Goal: Task Accomplishment & Management: Complete application form

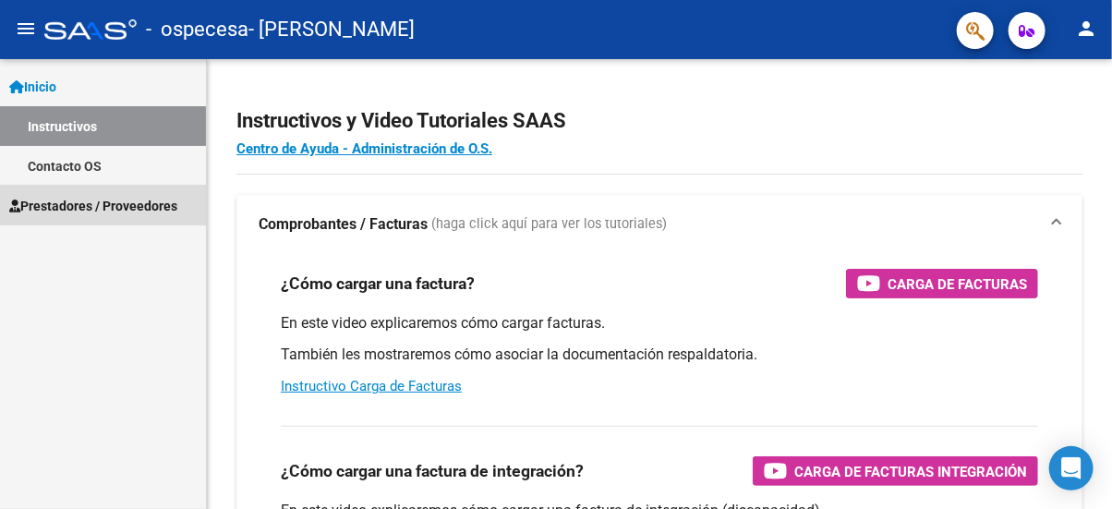
click at [73, 206] on span "Prestadores / Proveedores" at bounding box center [93, 206] width 168 height 20
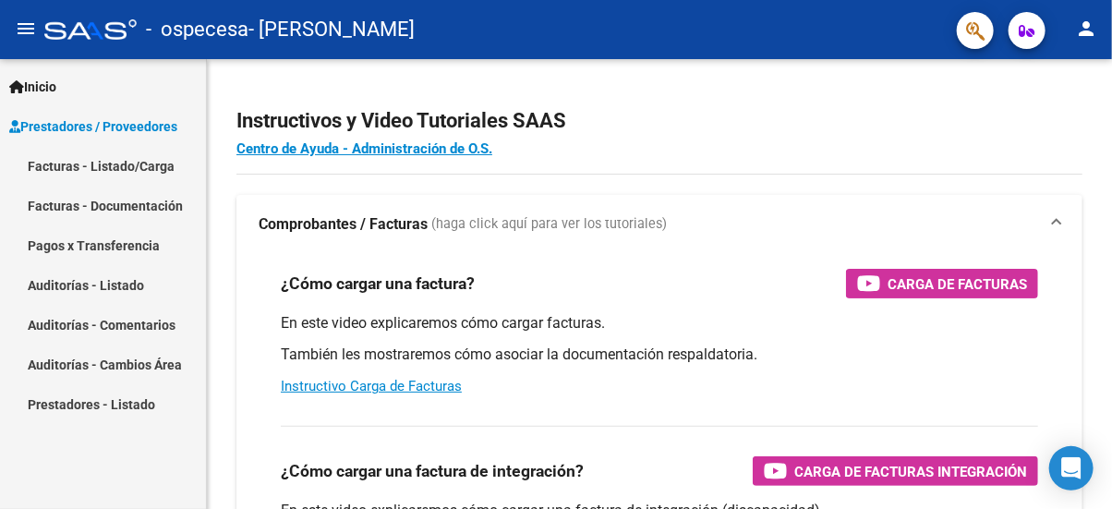
click at [78, 164] on link "Facturas - Listado/Carga" at bounding box center [103, 166] width 206 height 40
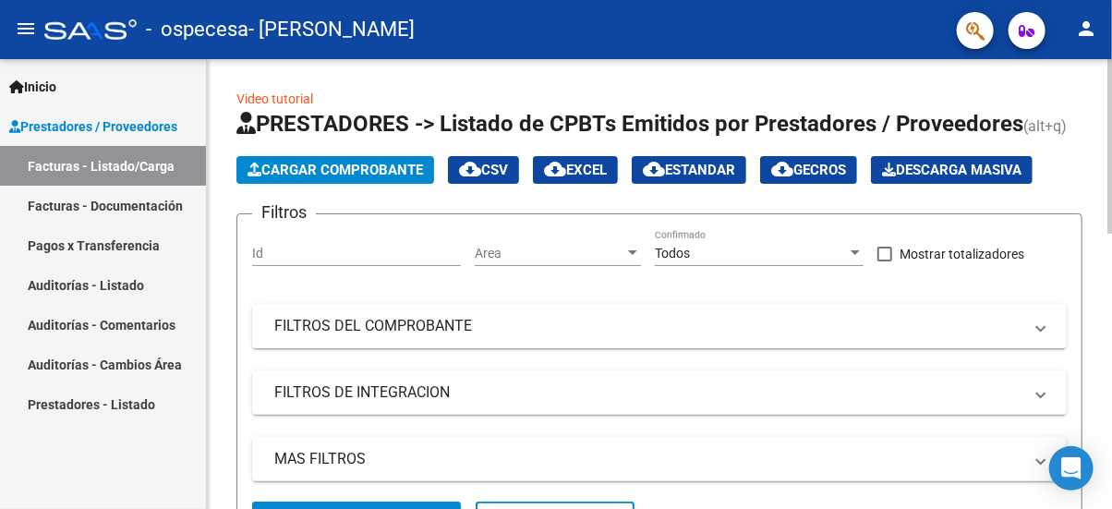
click at [317, 168] on span "Cargar Comprobante" at bounding box center [336, 170] width 176 height 17
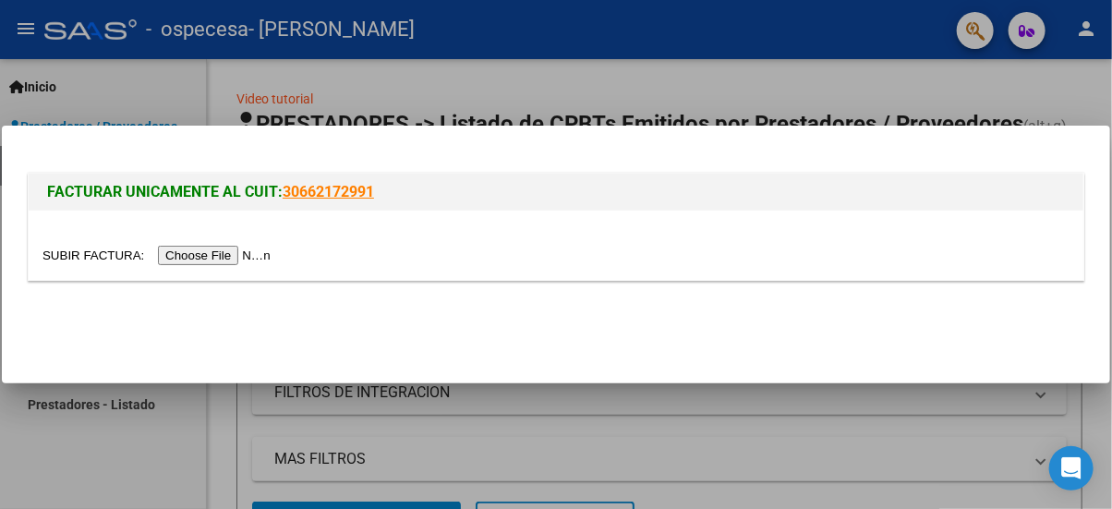
click at [206, 255] on input "file" at bounding box center [160, 255] width 234 height 19
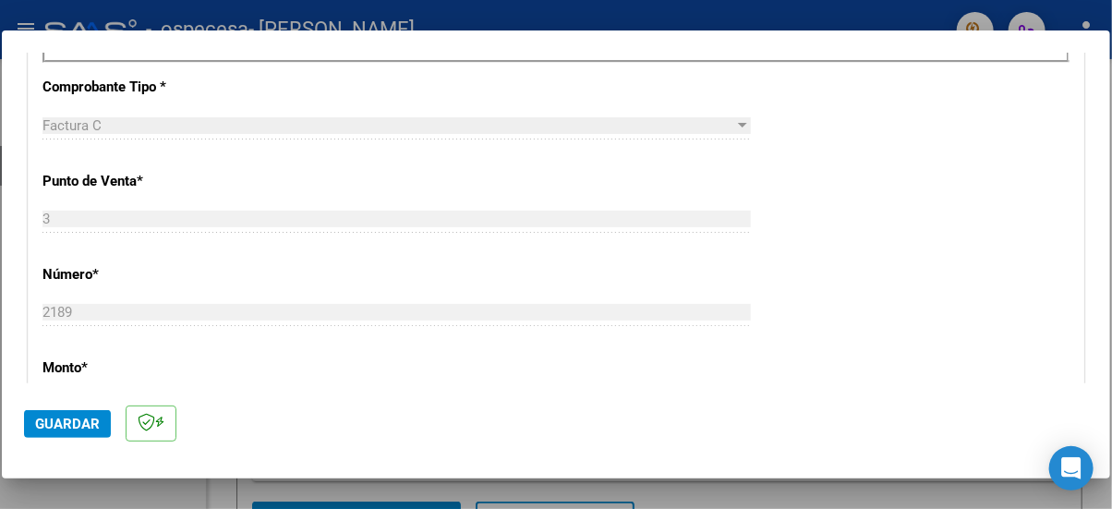
scroll to position [492, 0]
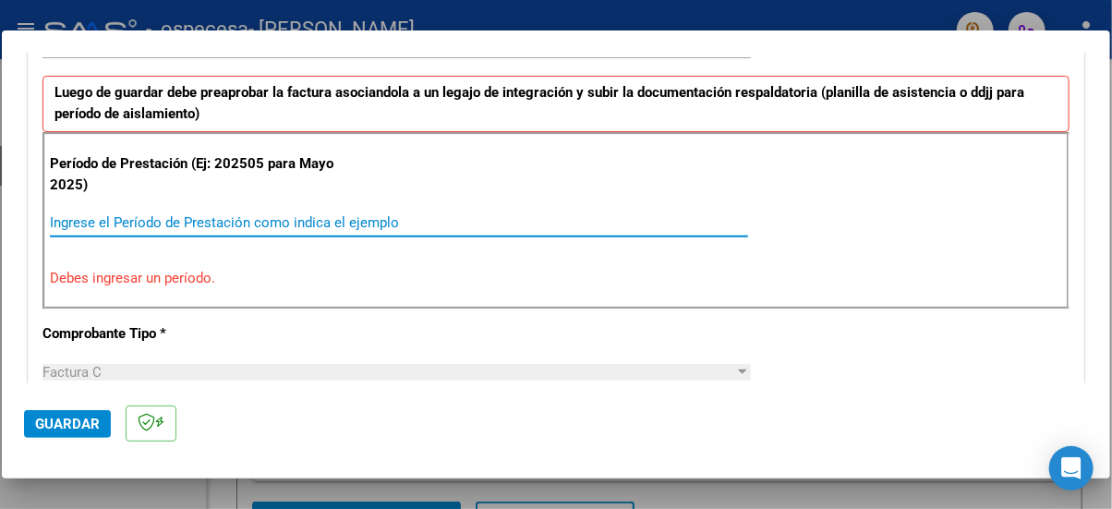
click at [200, 218] on input "Ingrese el Período de Prestación como indica el ejemplo" at bounding box center [399, 222] width 698 height 17
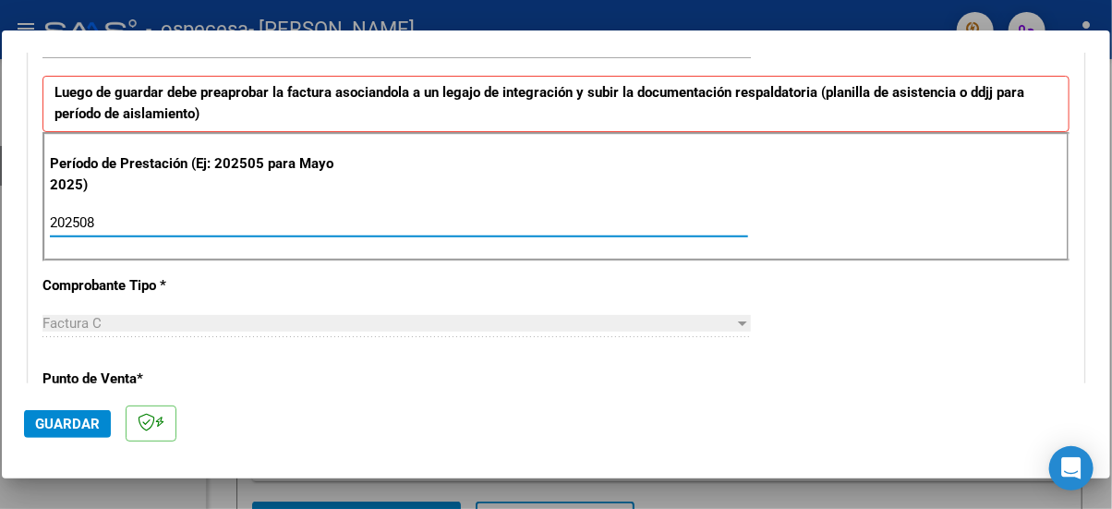
type input "202508"
click at [213, 317] on div "Factura C" at bounding box center [389, 323] width 692 height 17
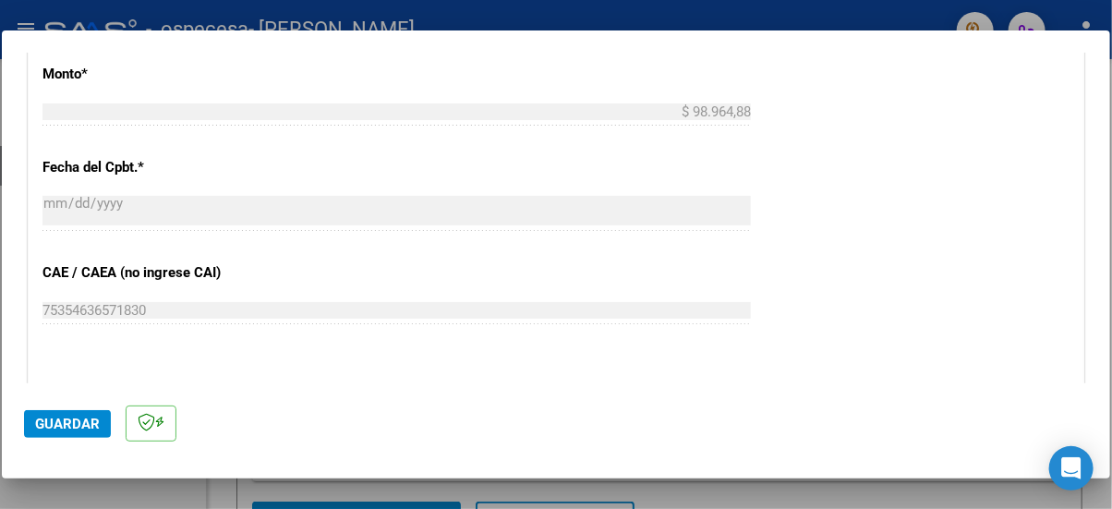
scroll to position [1232, 0]
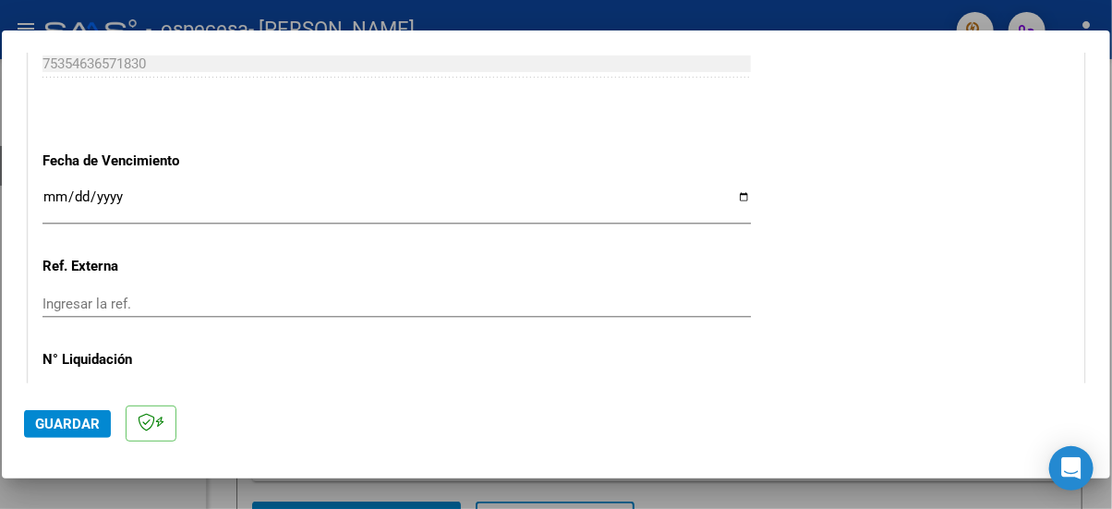
click at [181, 208] on input "Ingresar la fecha" at bounding box center [397, 204] width 709 height 30
click at [737, 197] on input "Ingresar la fecha" at bounding box center [397, 204] width 709 height 30
type input "2025-09-11"
click at [140, 299] on input "Ingresar la ref." at bounding box center [397, 304] width 709 height 17
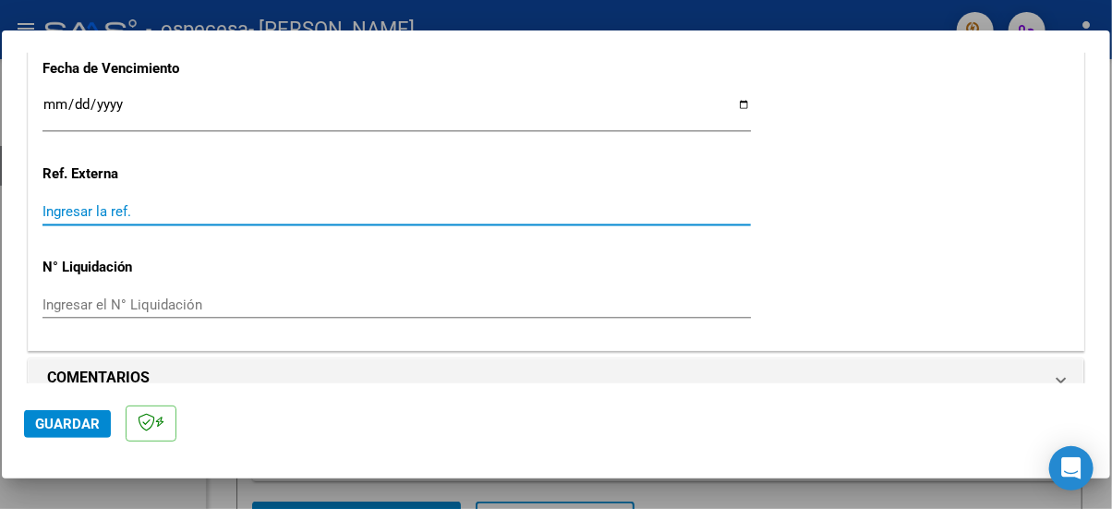
scroll to position [1348, 0]
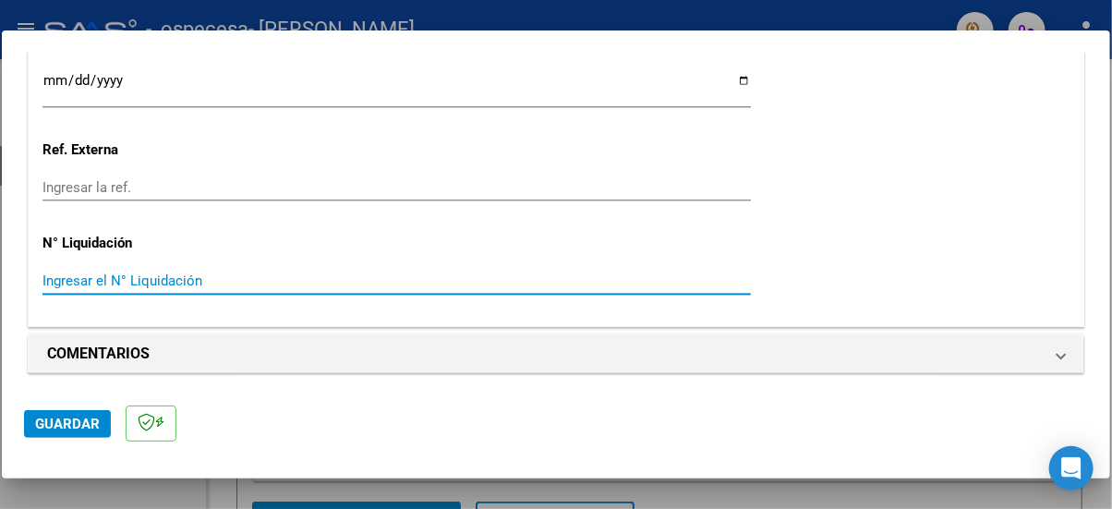
click at [117, 278] on input "Ingresar el N° Liquidación" at bounding box center [397, 281] width 709 height 17
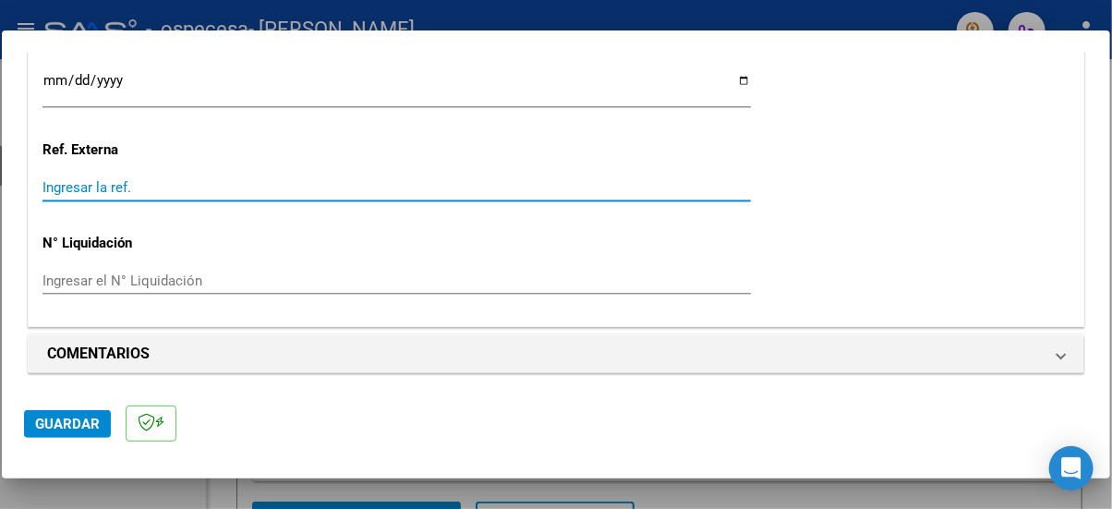
click at [171, 188] on input "Ingresar la ref." at bounding box center [397, 187] width 709 height 17
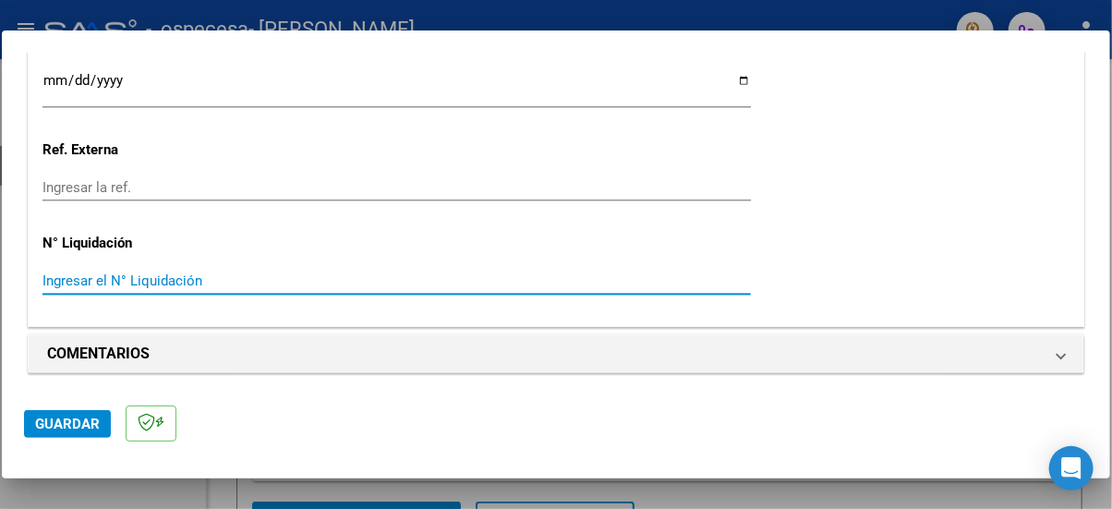
click at [176, 278] on input "Ingresar el N° Liquidación" at bounding box center [397, 281] width 709 height 17
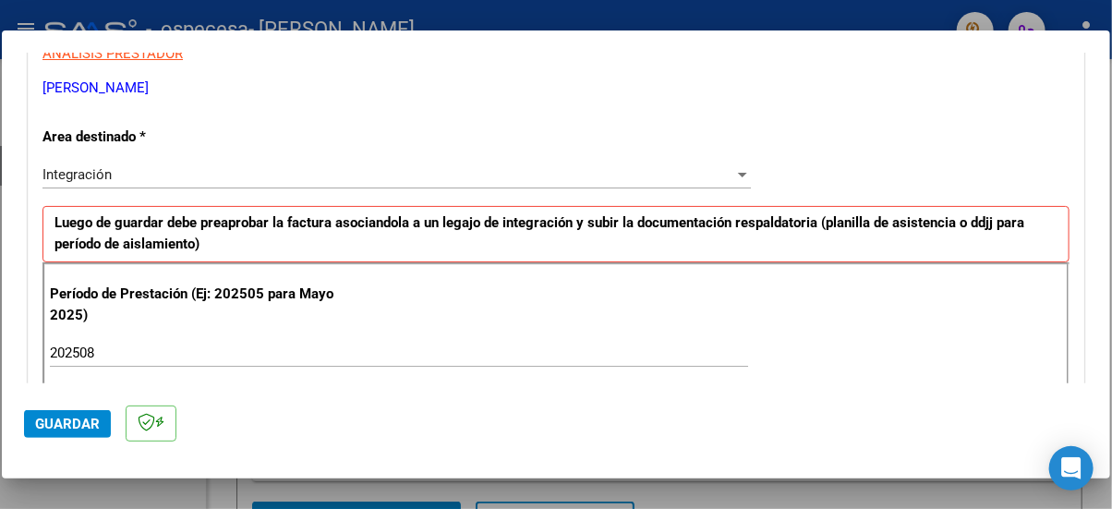
scroll to position [0, 0]
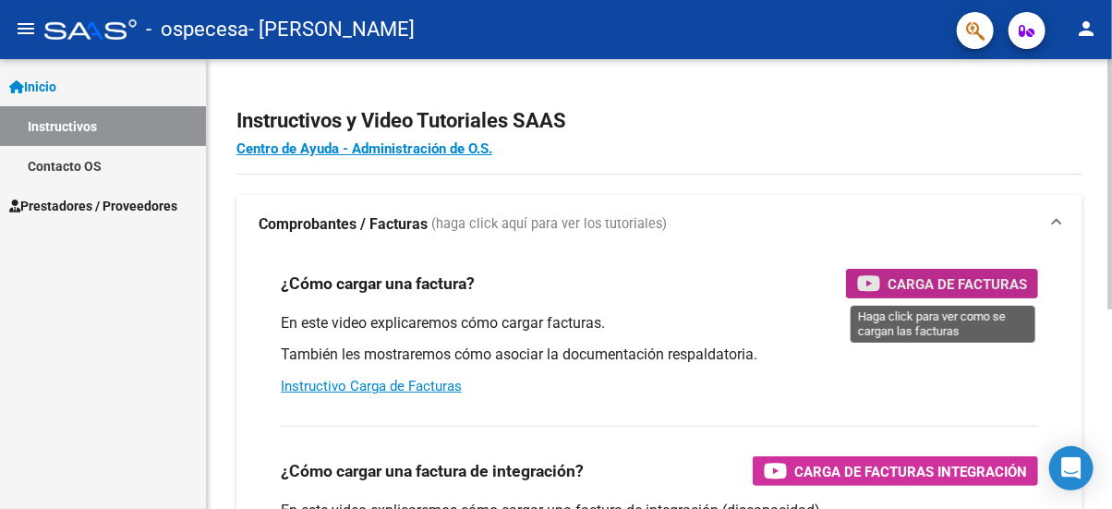
click at [969, 296] on div "Carga de Facturas" at bounding box center [942, 284] width 170 height 30
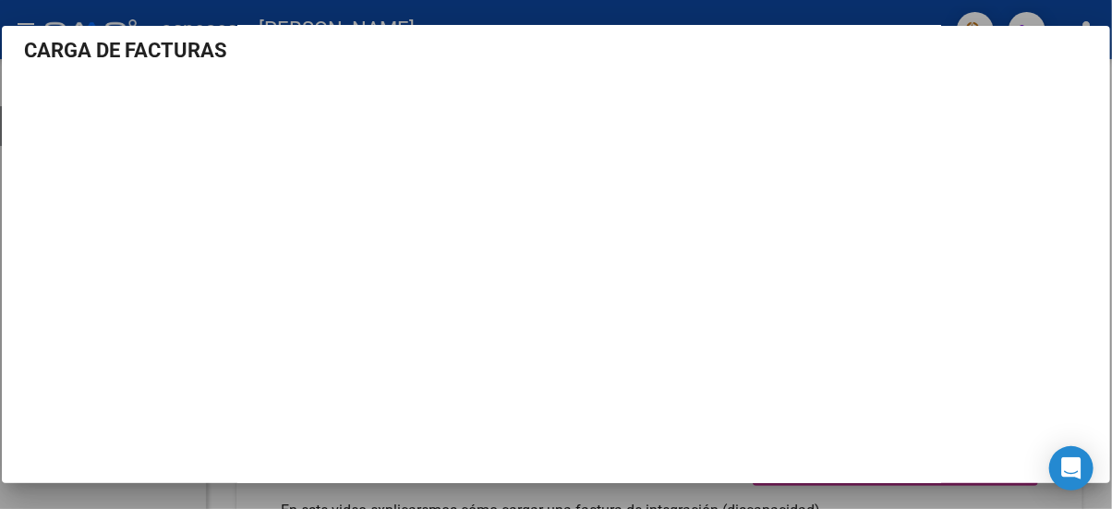
scroll to position [14, 0]
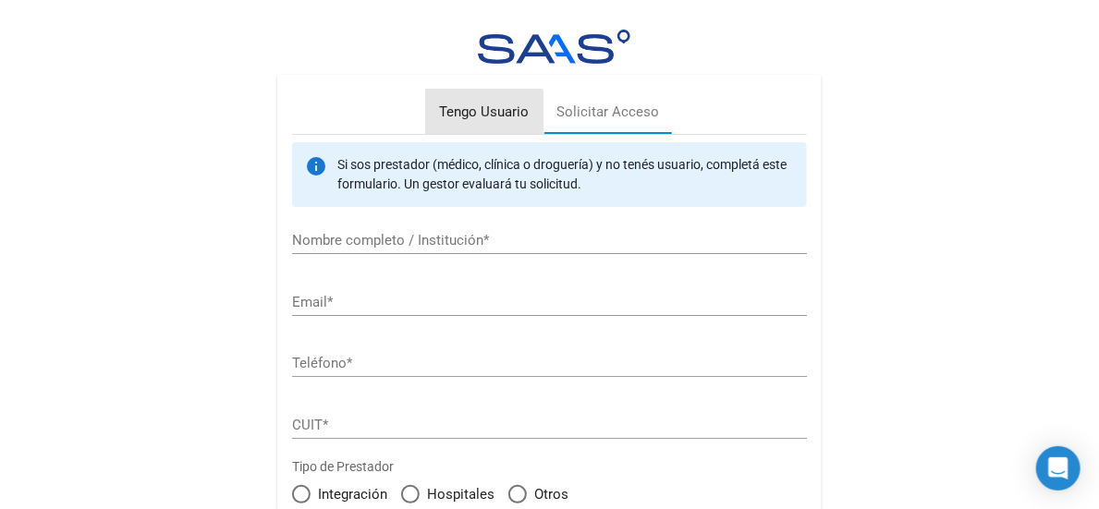
click at [484, 115] on div "Tengo Usuario" at bounding box center [485, 112] width 90 height 21
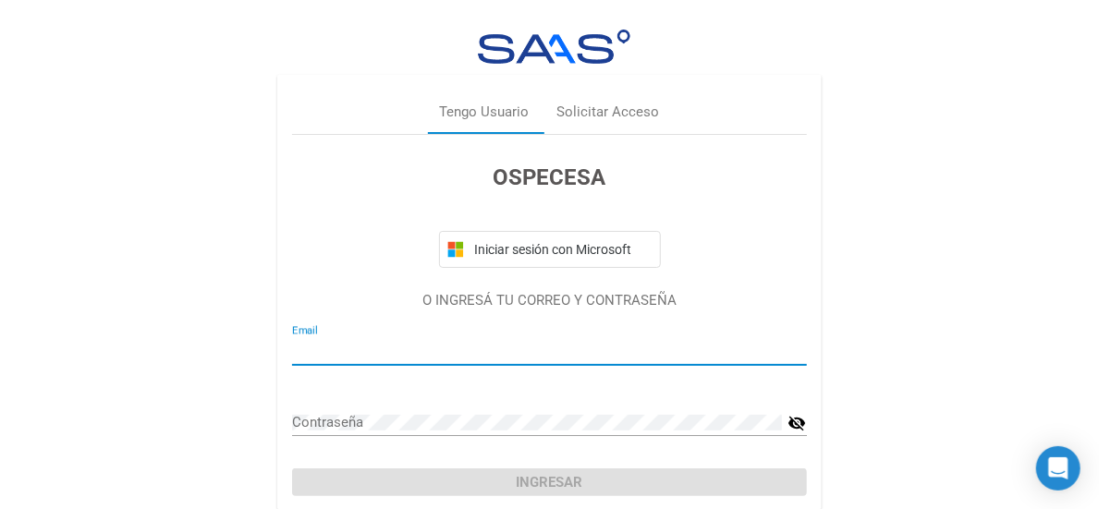
click at [296, 350] on input "Email" at bounding box center [549, 351] width 515 height 17
type input "[PERSON_NAME][EMAIL_ADDRESS][DOMAIN_NAME]"
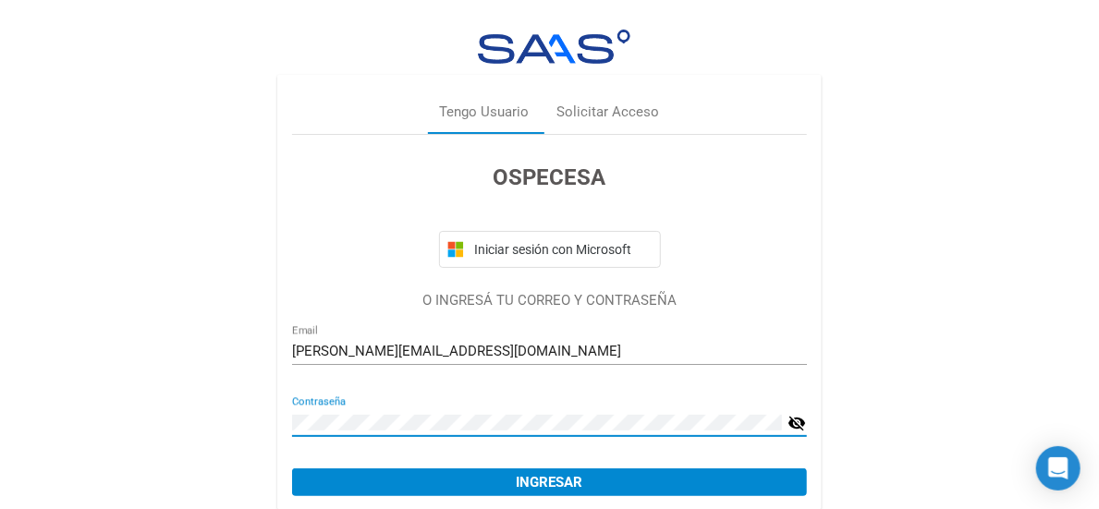
click at [579, 476] on span "Ingresar" at bounding box center [549, 482] width 67 height 17
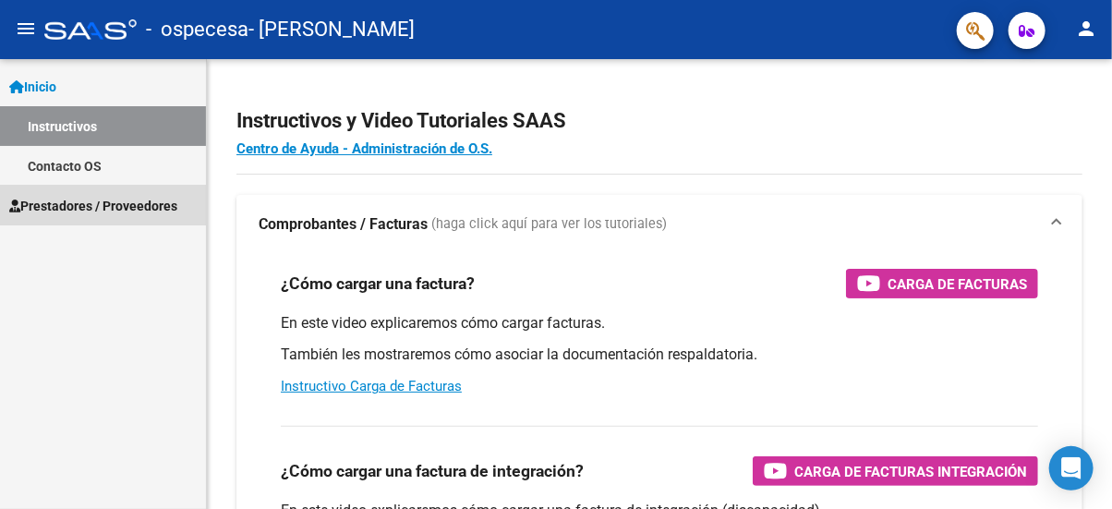
click at [72, 200] on span "Prestadores / Proveedores" at bounding box center [93, 206] width 168 height 20
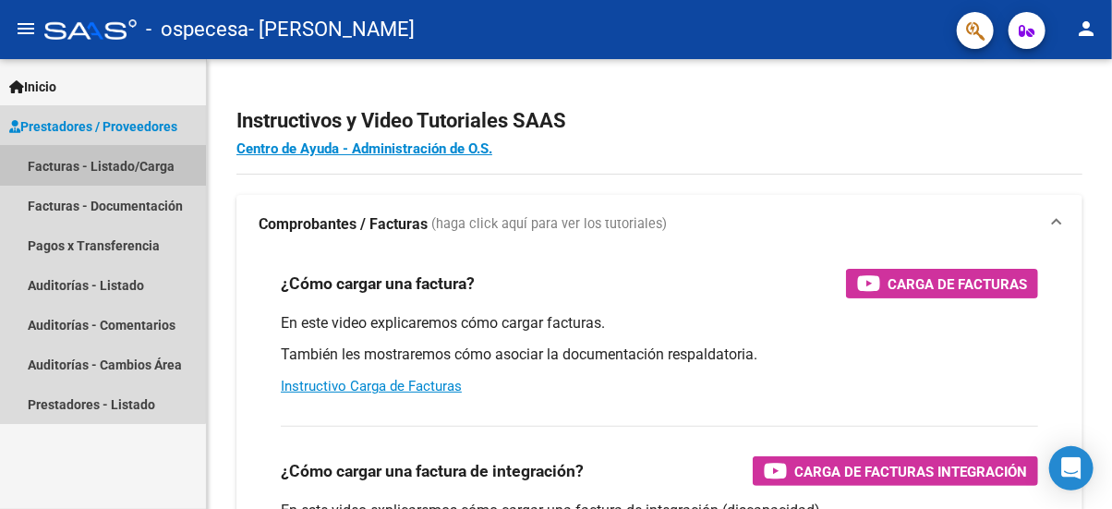
click at [91, 174] on link "Facturas - Listado/Carga" at bounding box center [103, 166] width 206 height 40
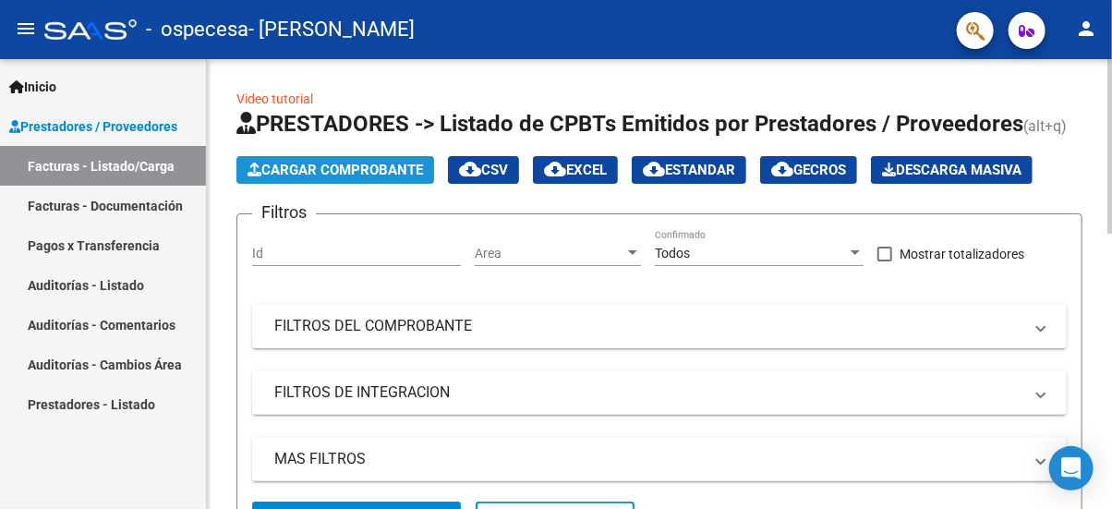
click at [338, 162] on span "Cargar Comprobante" at bounding box center [336, 170] width 176 height 17
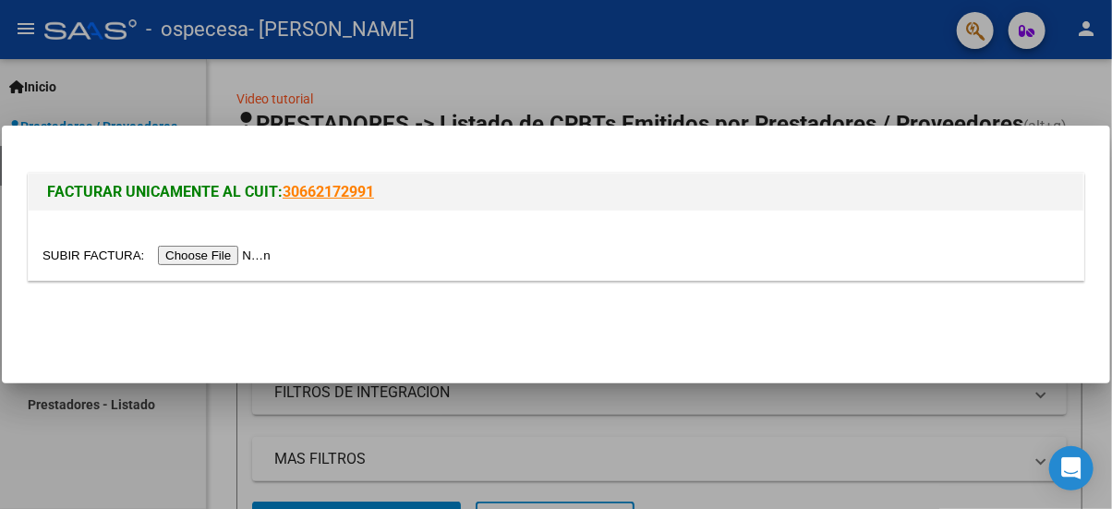
click at [199, 249] on input "file" at bounding box center [160, 255] width 234 height 19
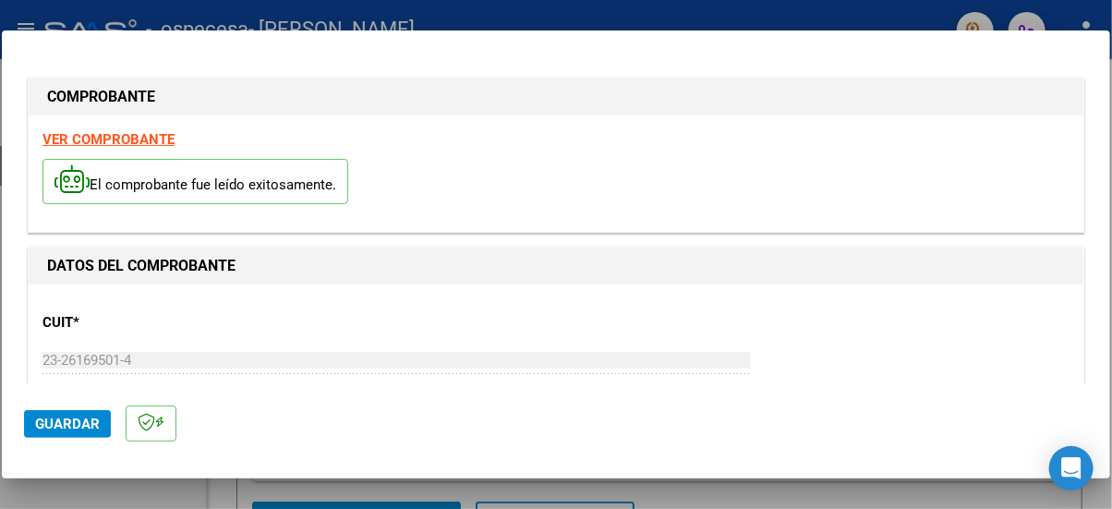
scroll to position [246, 0]
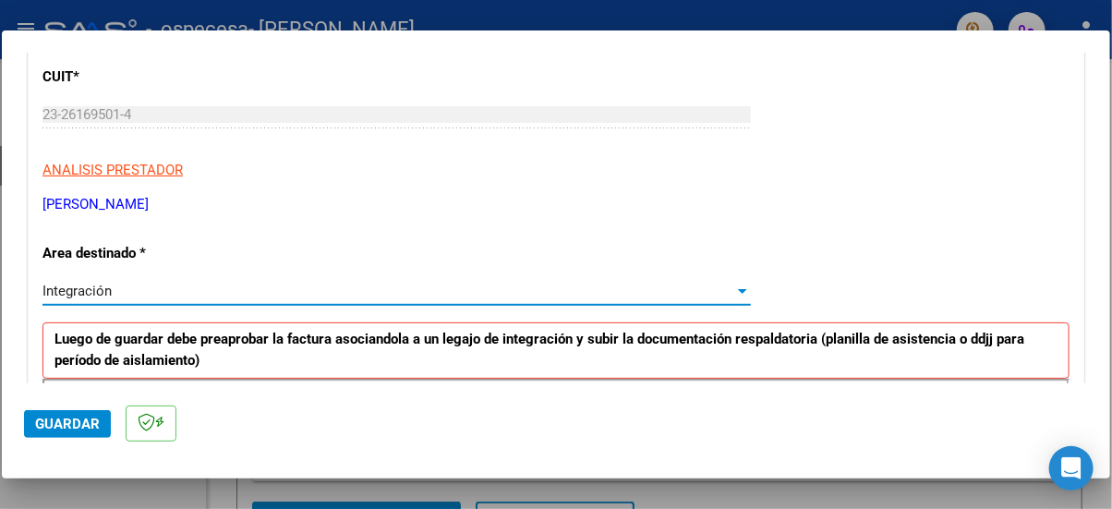
click at [101, 294] on span "Integración" at bounding box center [77, 291] width 69 height 17
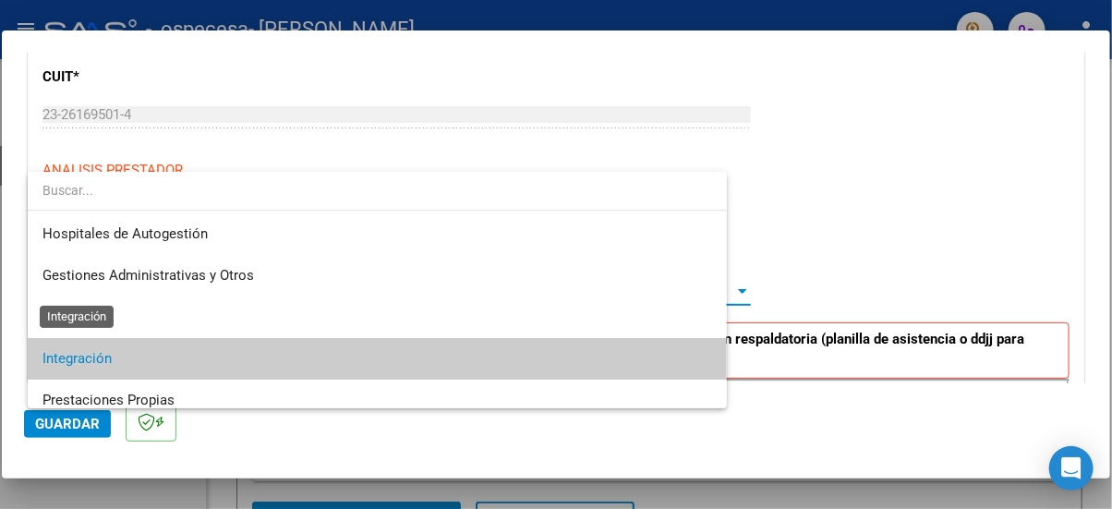
scroll to position [68, 0]
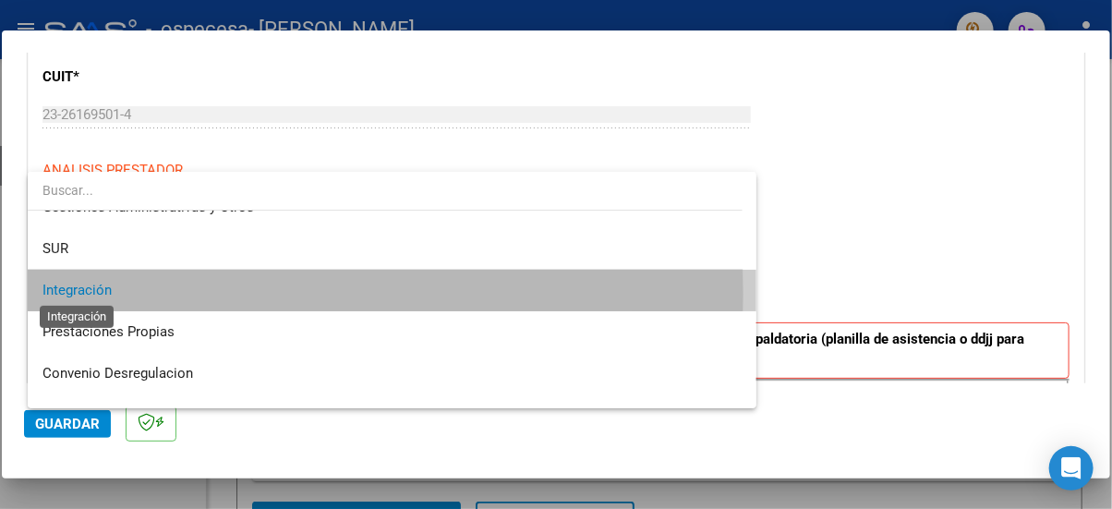
click at [101, 294] on span "Integración" at bounding box center [77, 290] width 69 height 17
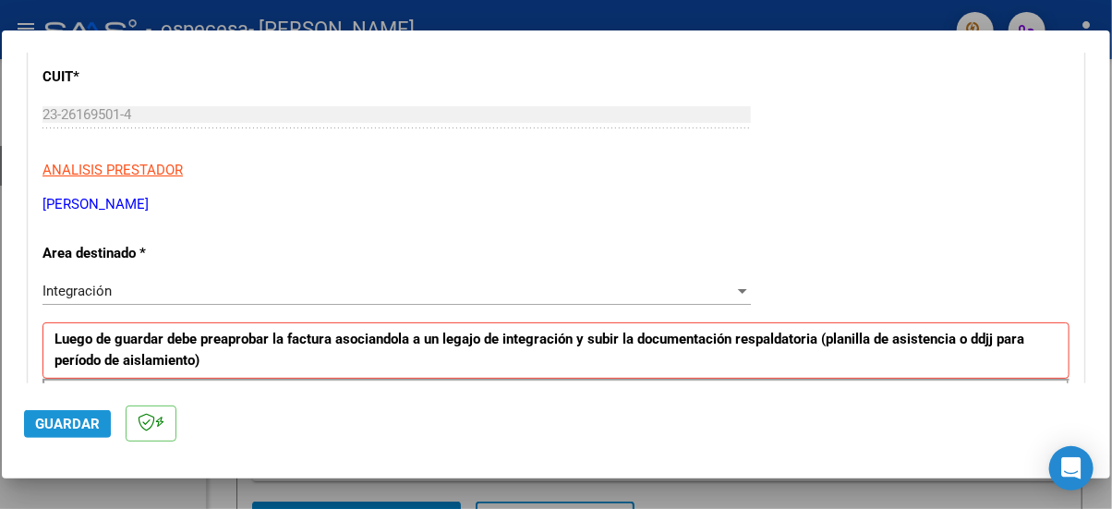
click at [39, 420] on span "Guardar" at bounding box center [67, 424] width 65 height 17
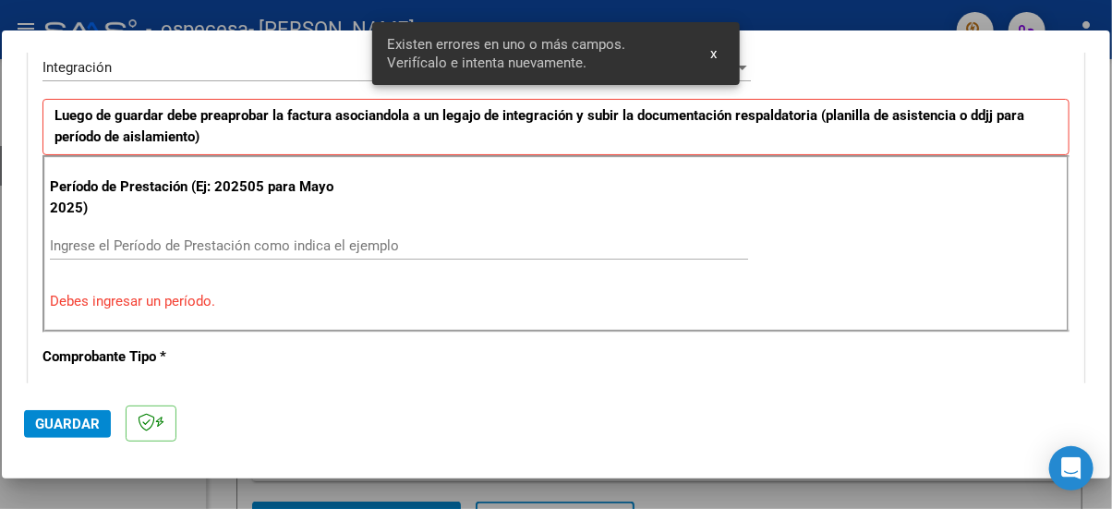
scroll to position [476, 0]
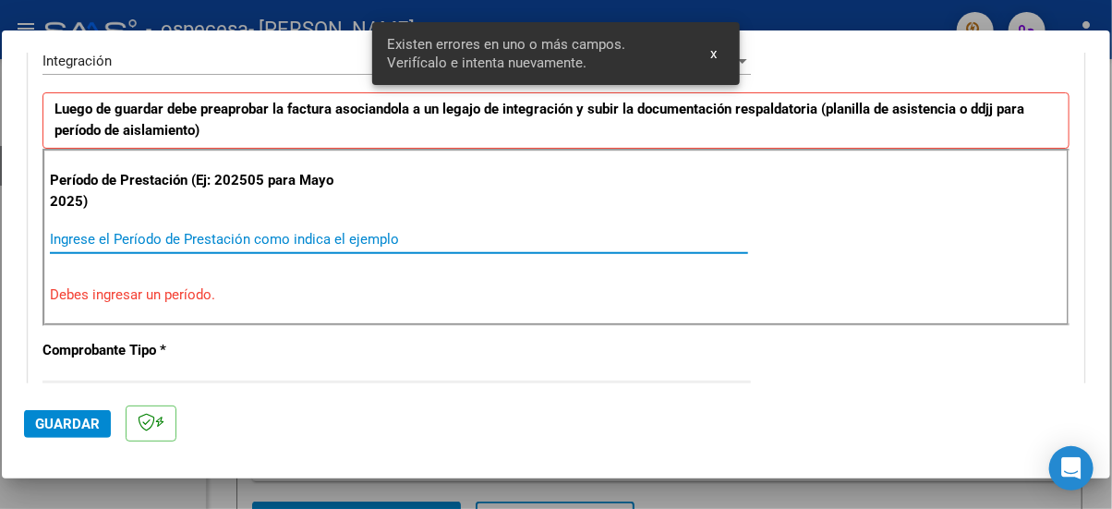
click at [178, 245] on input "Ingrese el Período de Prestación como indica el ejemplo" at bounding box center [399, 239] width 698 height 17
click at [195, 241] on input "Ingrese el Período de Prestación como indica el ejemplo" at bounding box center [399, 239] width 698 height 17
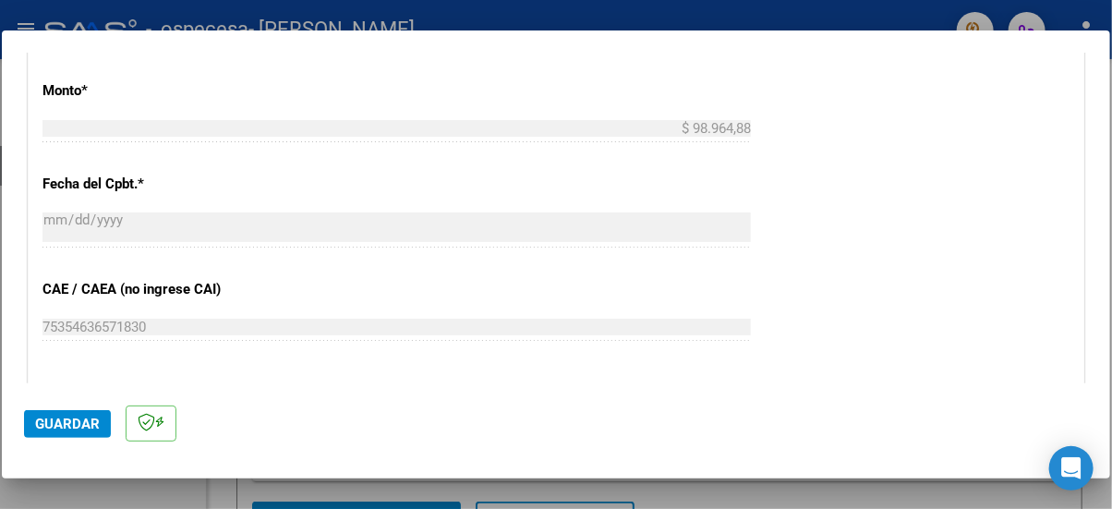
scroll to position [1215, 0]
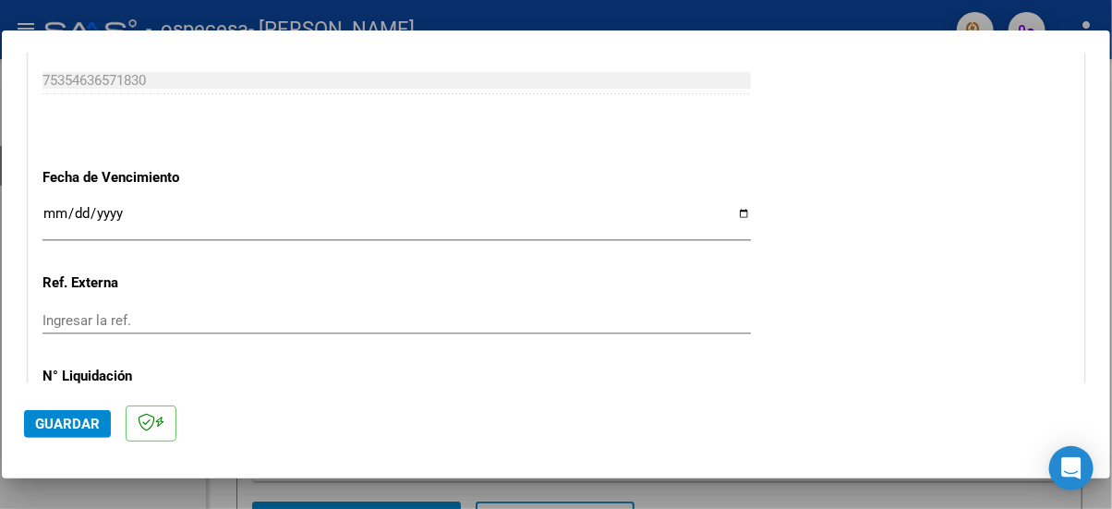
type input "202508"
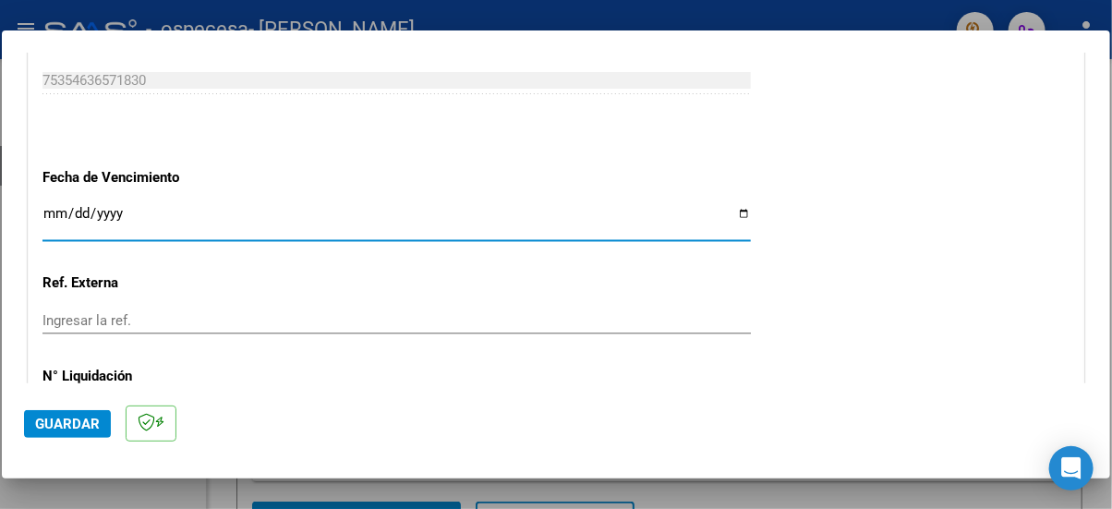
click at [171, 217] on input "Ingresar la fecha" at bounding box center [397, 221] width 709 height 30
click at [731, 213] on input "Ingresar la fecha" at bounding box center [397, 221] width 709 height 30
type input "2025-09-11"
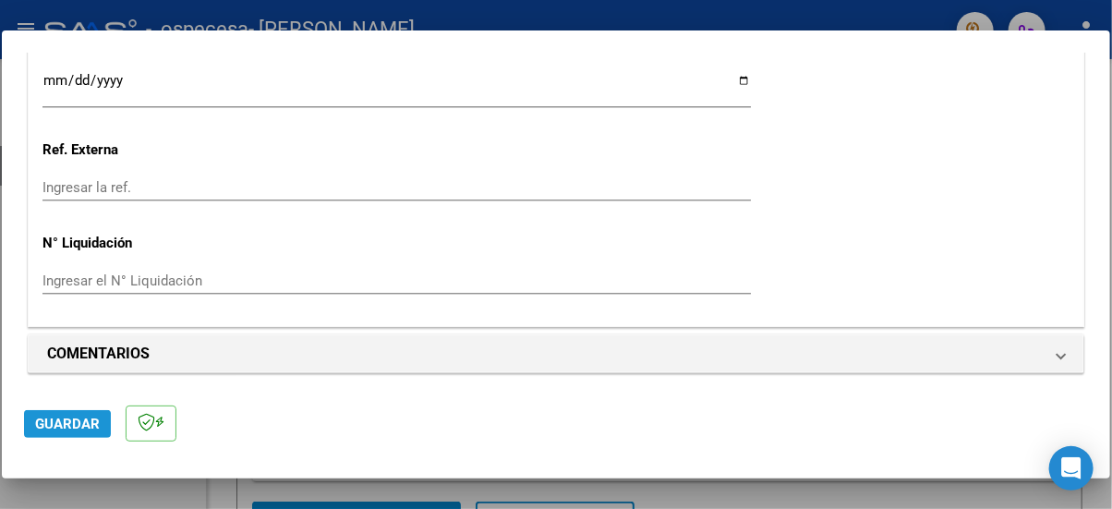
click at [43, 425] on span "Guardar" at bounding box center [67, 424] width 65 height 17
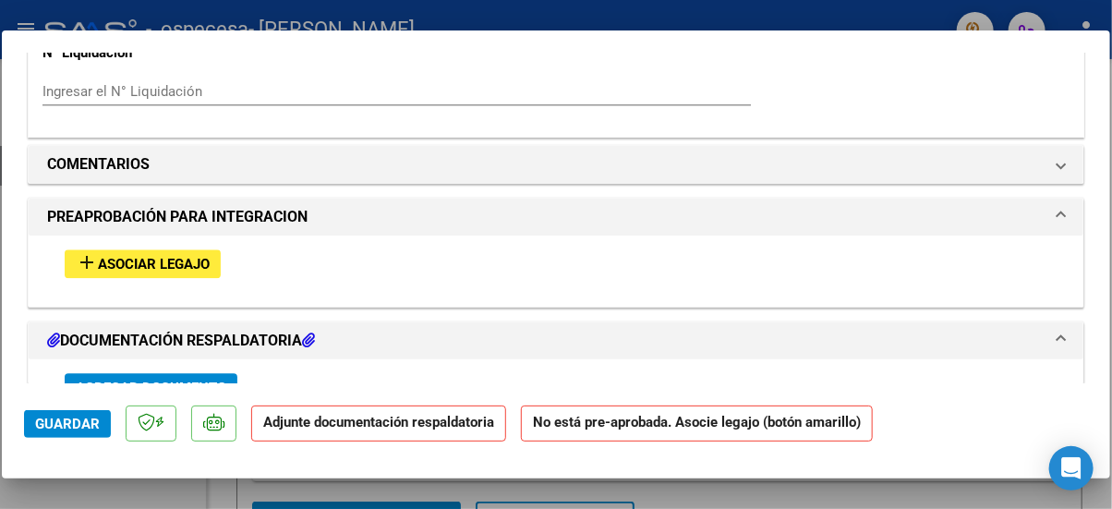
scroll to position [1478, 0]
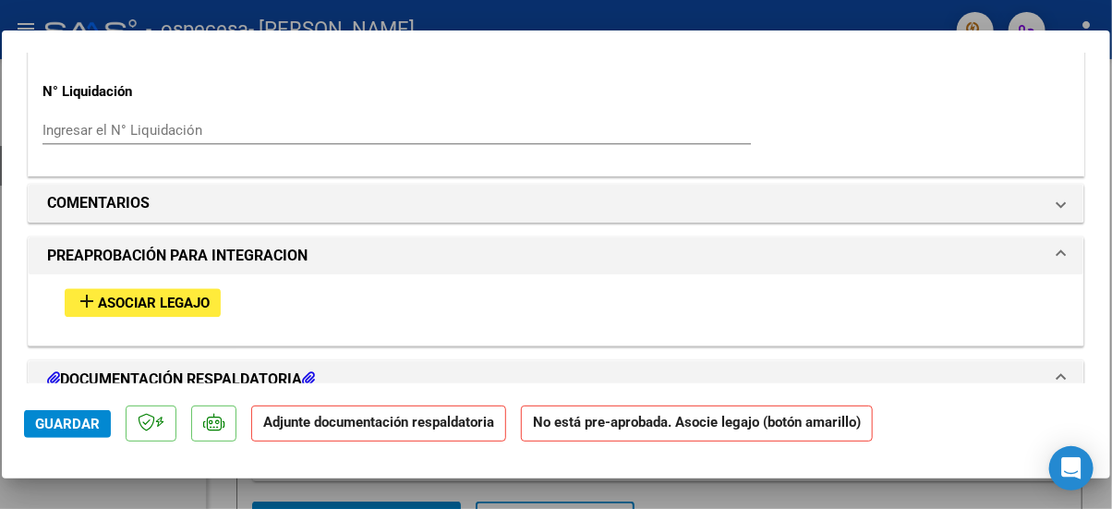
click at [112, 296] on span "Asociar Legajo" at bounding box center [154, 303] width 112 height 17
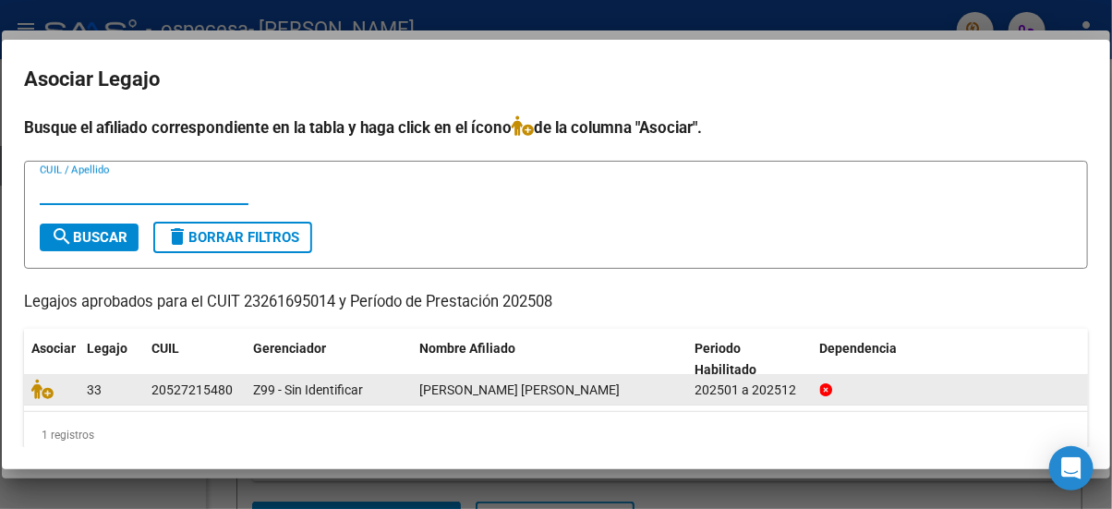
click at [306, 376] on datatable-body-cell "Z99 - Sin Identificar" at bounding box center [329, 389] width 166 height 29
click at [751, 380] on div "202501 a 202512" at bounding box center [751, 390] width 110 height 21
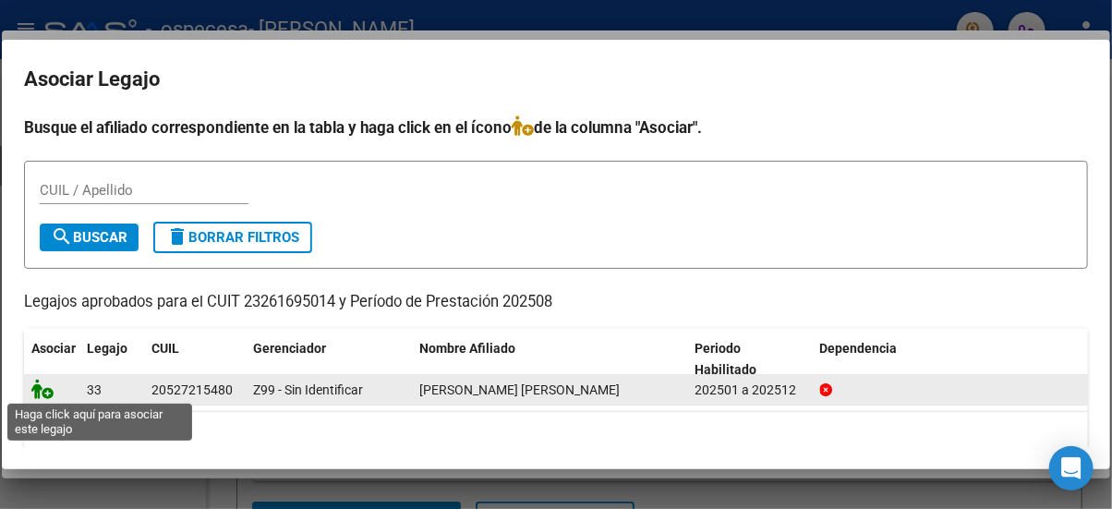
click at [39, 386] on icon at bounding box center [42, 389] width 22 height 20
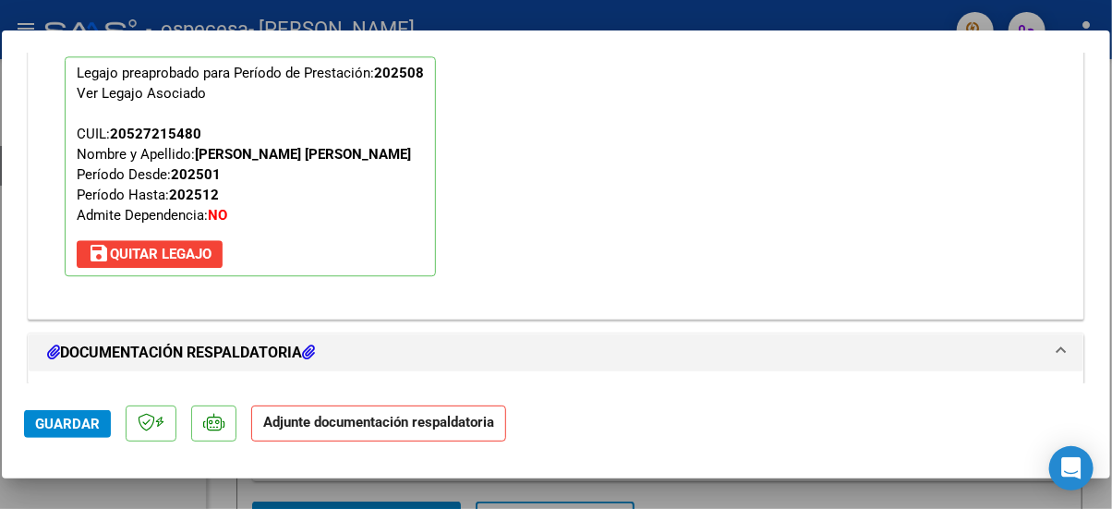
scroll to position [2019, 0]
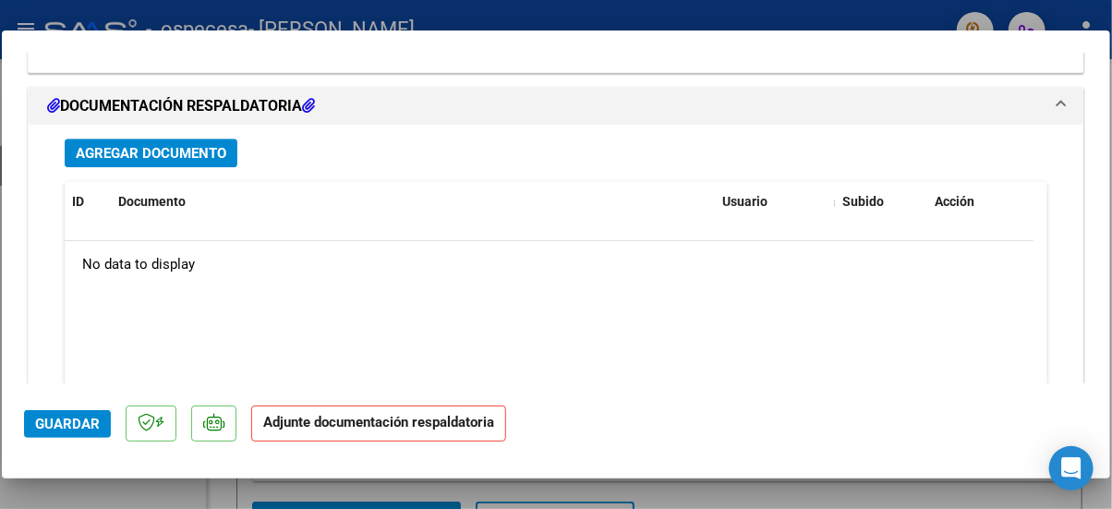
click at [149, 156] on span "Agregar Documento" at bounding box center [151, 153] width 151 height 17
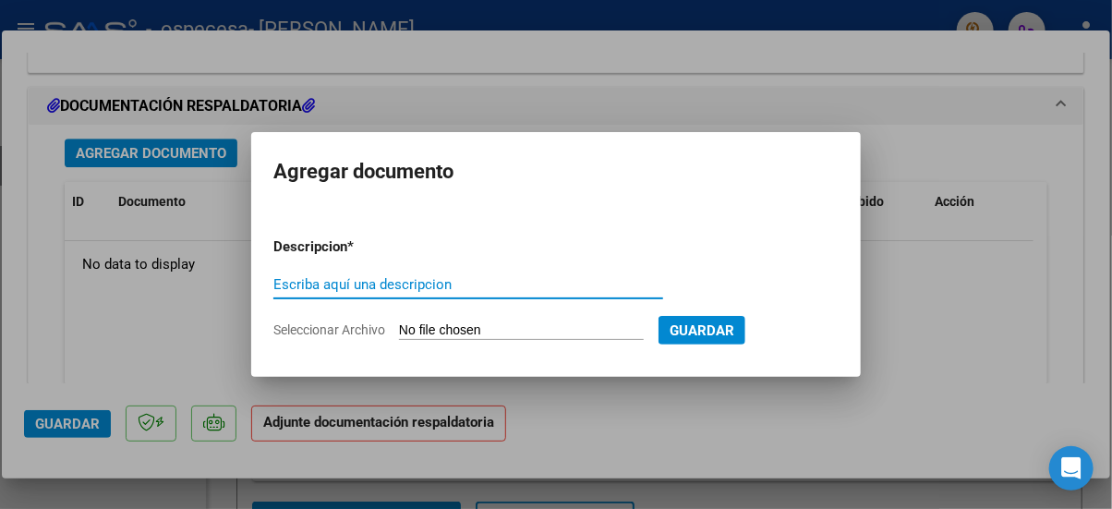
click at [322, 289] on input "Escriba aquí una descripcion" at bounding box center [468, 284] width 390 height 17
type input "asistencia berardi 08"
click at [461, 318] on form "Descripcion * asistencia berardi 08 Escriba aquí una descripcion Seleccionar Ar…" at bounding box center [555, 289] width 565 height 132
click at [327, 333] on span "Seleccionar Archivo" at bounding box center [329, 329] width 112 height 15
click at [399, 333] on input "Seleccionar Archivo" at bounding box center [521, 331] width 245 height 18
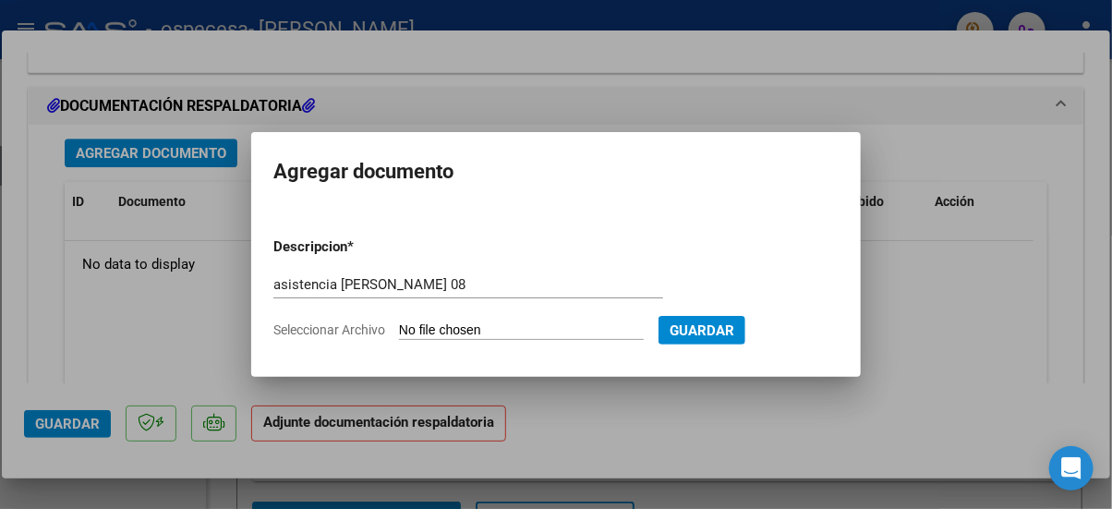
type input "C:\fakepath\Asistencia,Berardi 08 2025.pdf"
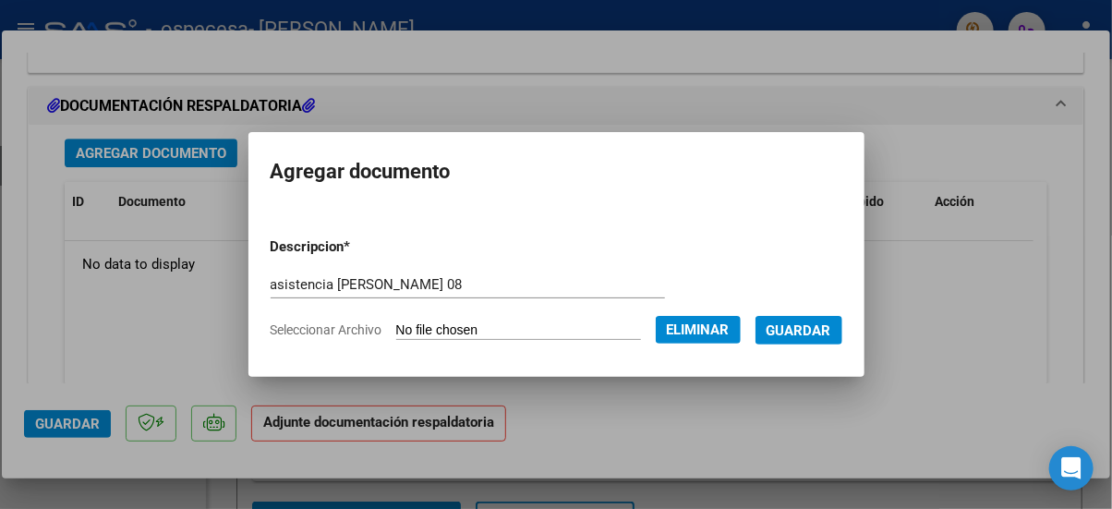
click at [387, 286] on input "asistencia berardi 08" at bounding box center [468, 284] width 395 height 17
type input "asistencia berardi 08 2025"
click at [809, 322] on span "Guardar" at bounding box center [799, 330] width 65 height 17
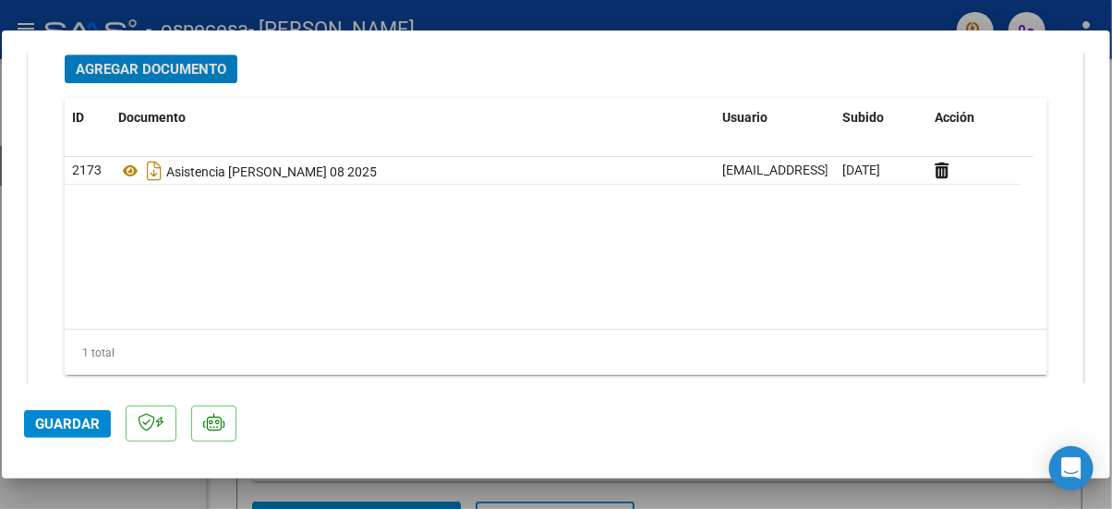
scroll to position [2148, 0]
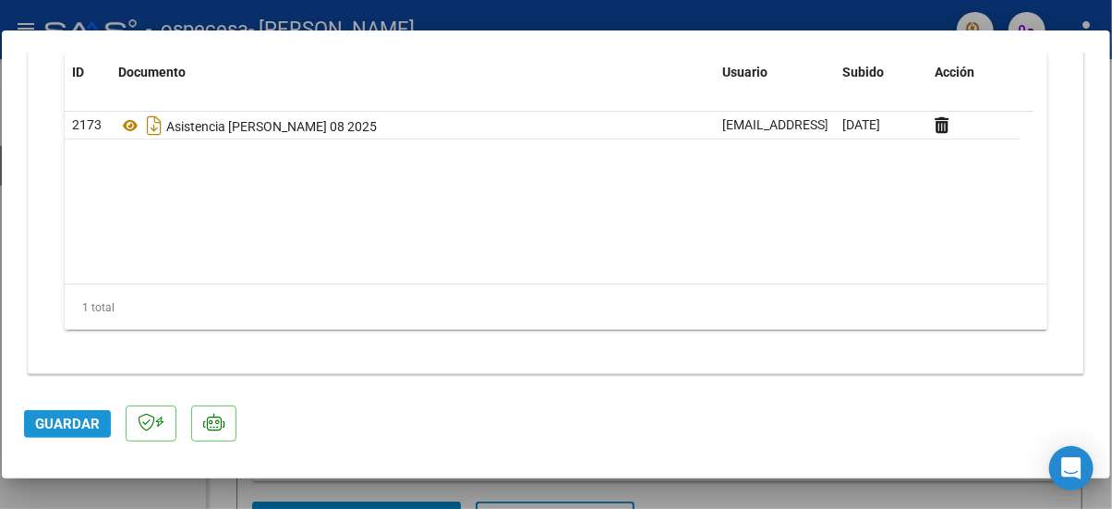
click at [49, 420] on span "Guardar" at bounding box center [67, 424] width 65 height 17
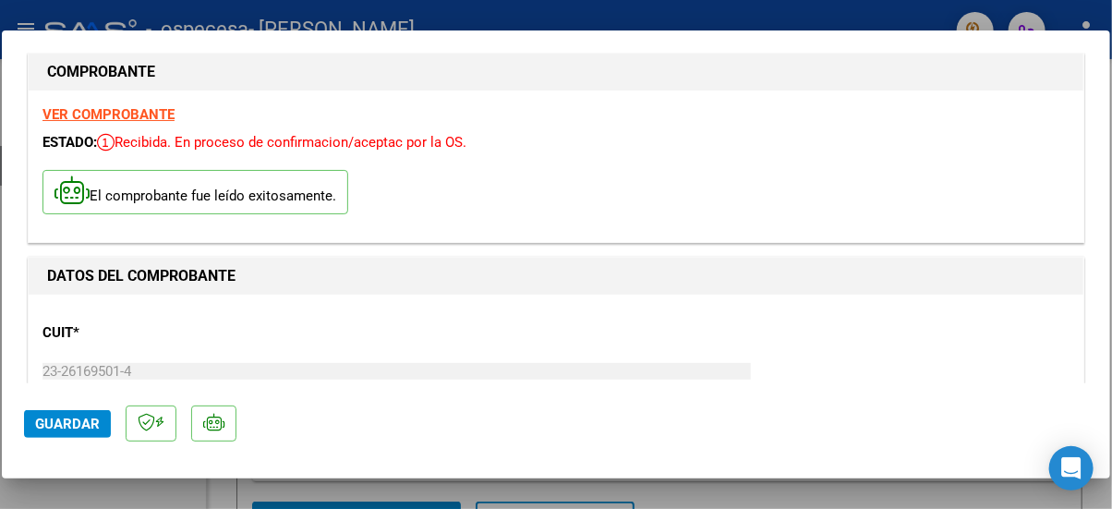
scroll to position [0, 0]
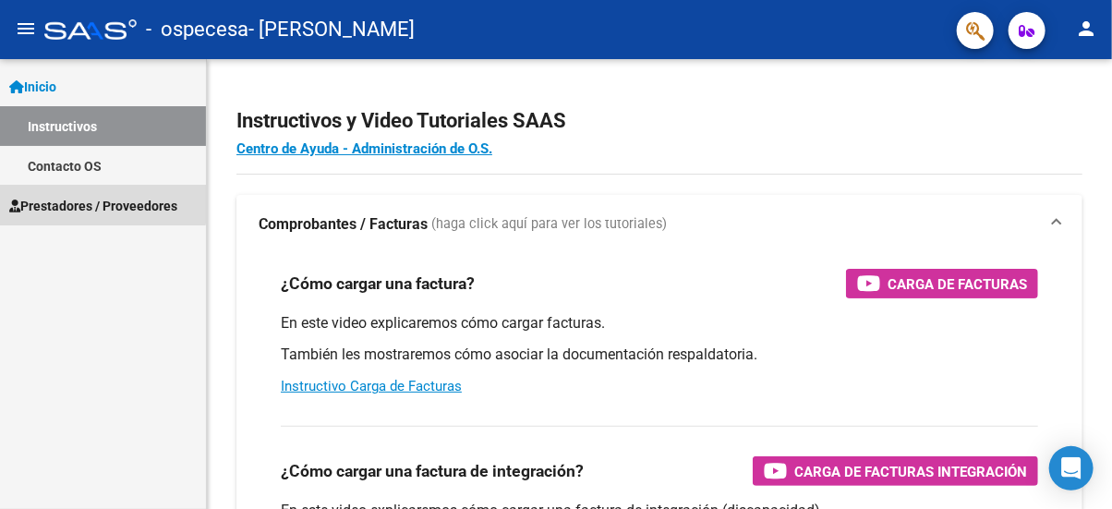
click at [102, 204] on span "Prestadores / Proveedores" at bounding box center [93, 206] width 168 height 20
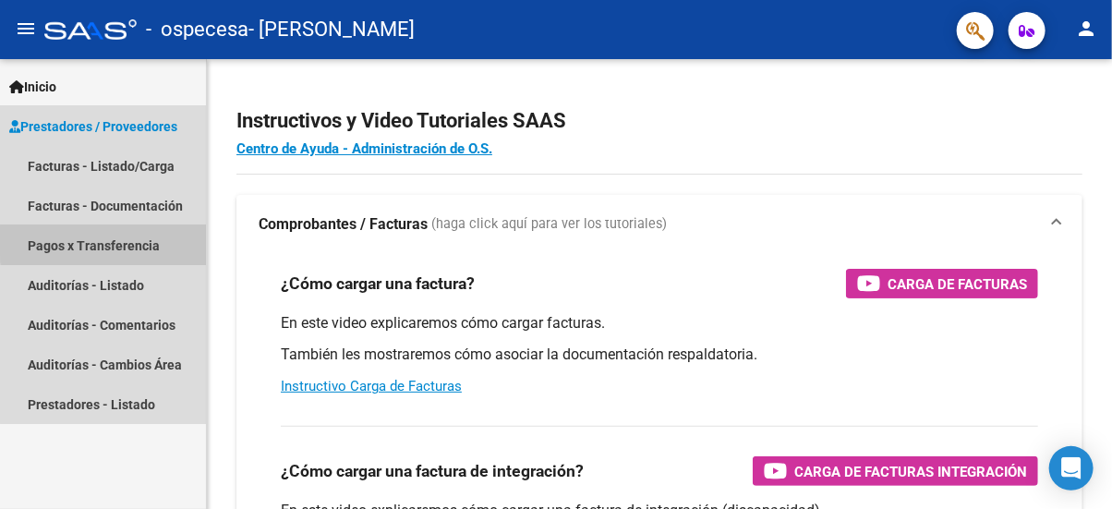
click at [131, 241] on link "Pagos x Transferencia" at bounding box center [103, 245] width 206 height 40
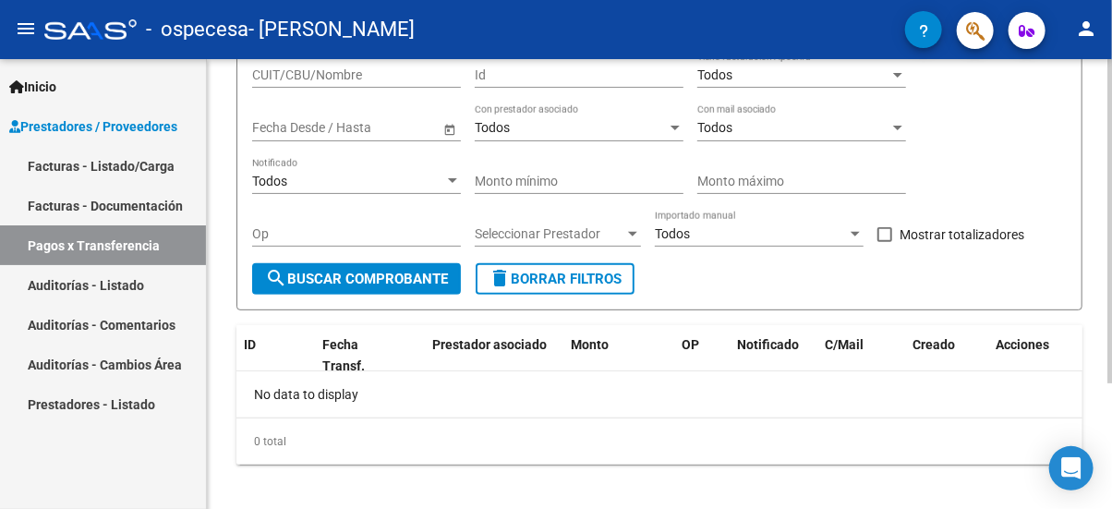
scroll to position [172, 0]
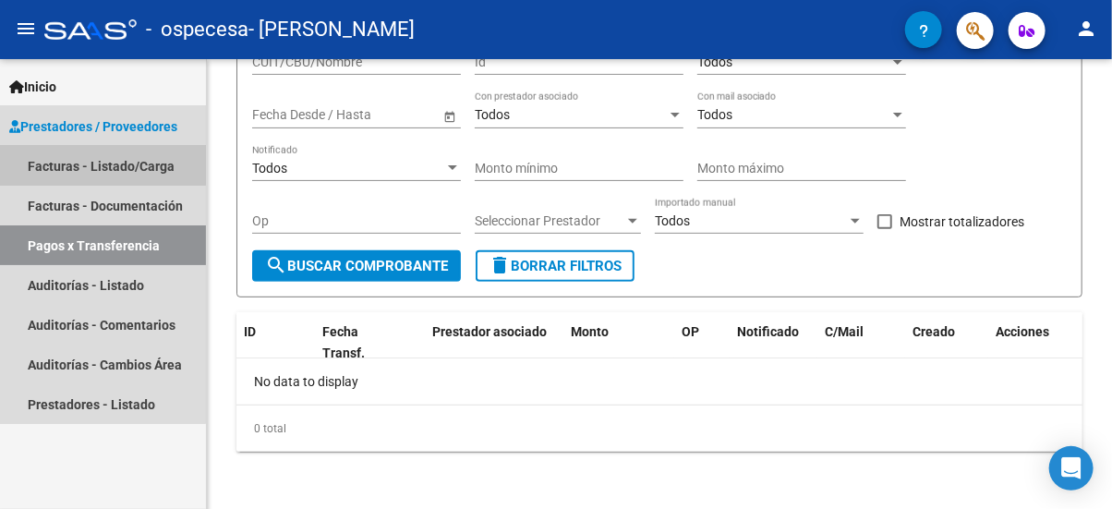
click at [70, 164] on link "Facturas - Listado/Carga" at bounding box center [103, 166] width 206 height 40
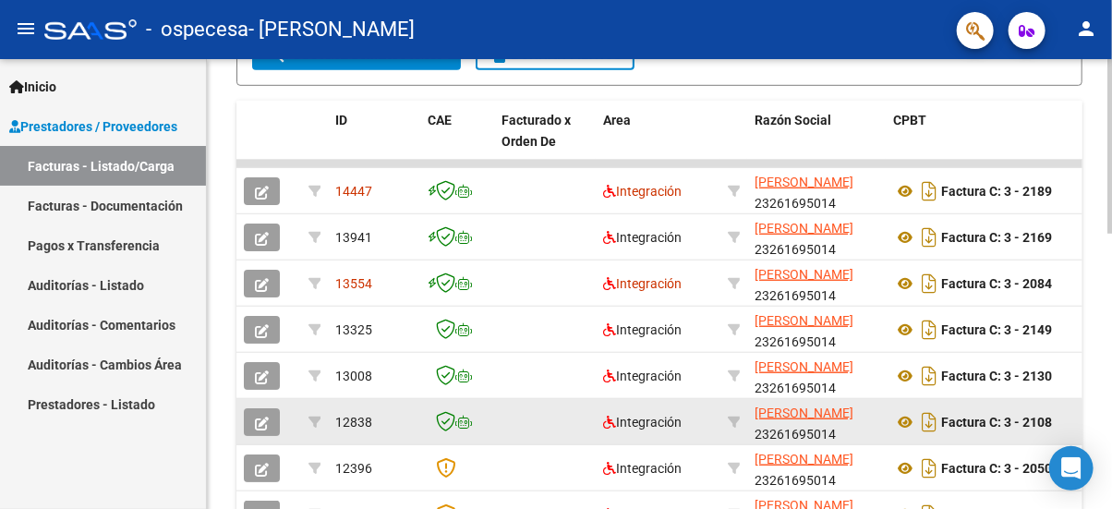
scroll to position [710, 0]
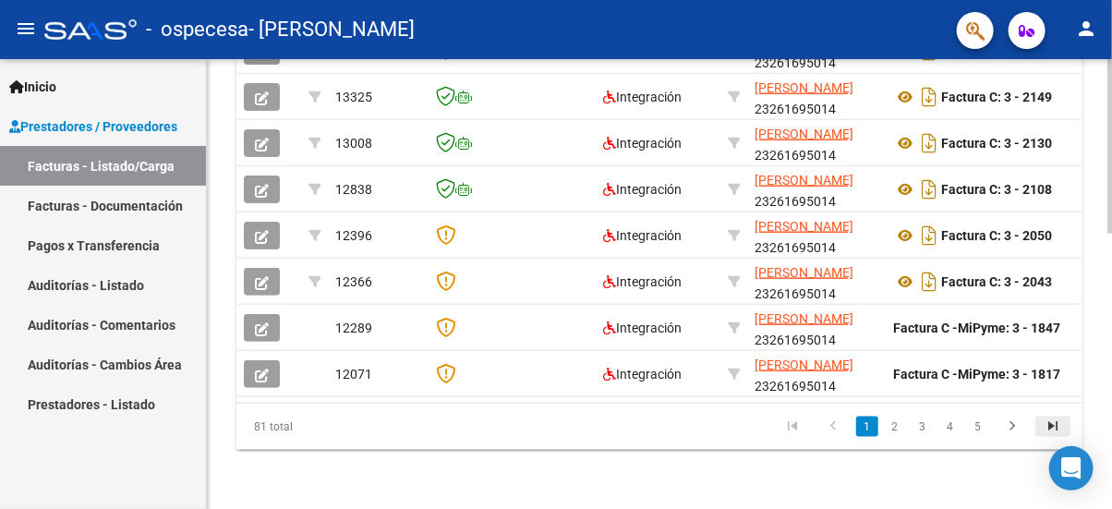
click at [1063, 427] on icon "go to last page" at bounding box center [1053, 429] width 24 height 22
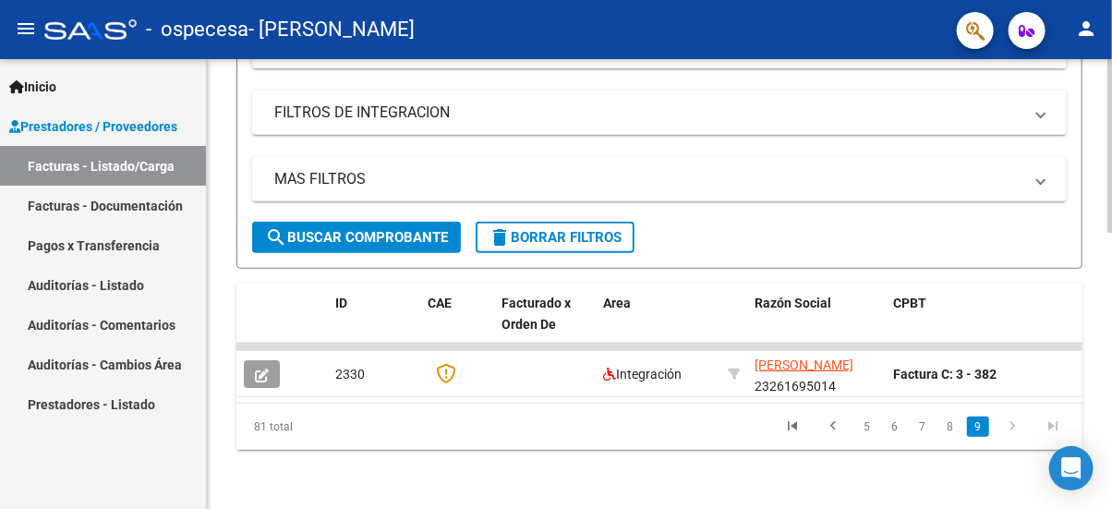
scroll to position [293, 0]
click at [876, 424] on link "5" at bounding box center [867, 427] width 22 height 20
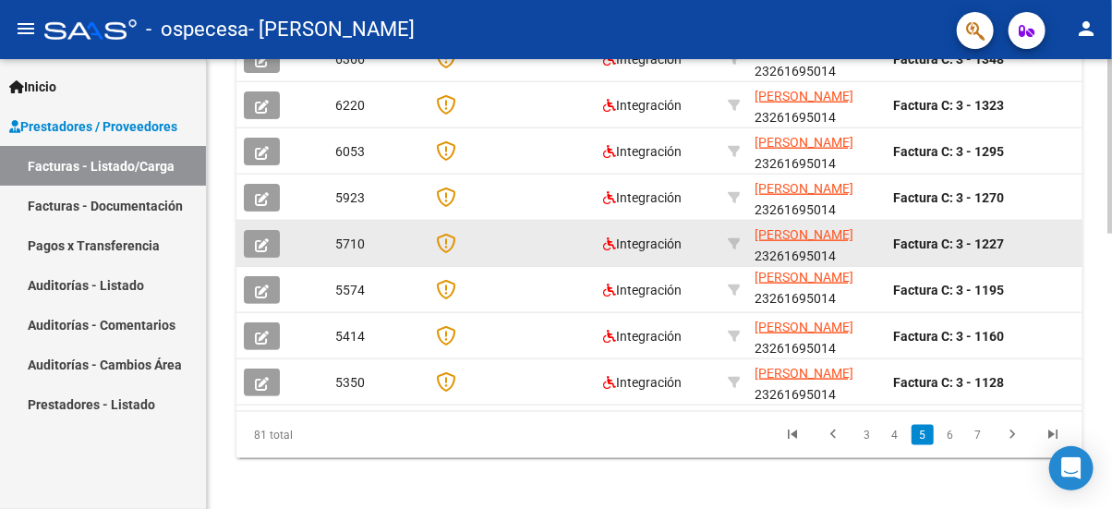
scroll to position [710, 0]
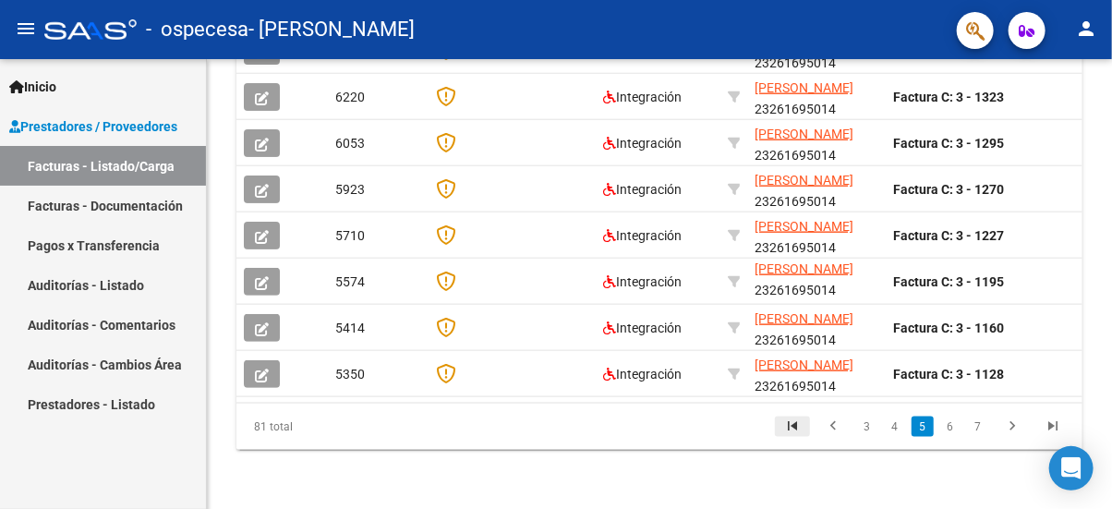
click at [783, 424] on icon "go to first page" at bounding box center [793, 429] width 24 height 22
click at [783, 424] on div "81 total 1 2 3 4 5" at bounding box center [660, 427] width 846 height 46
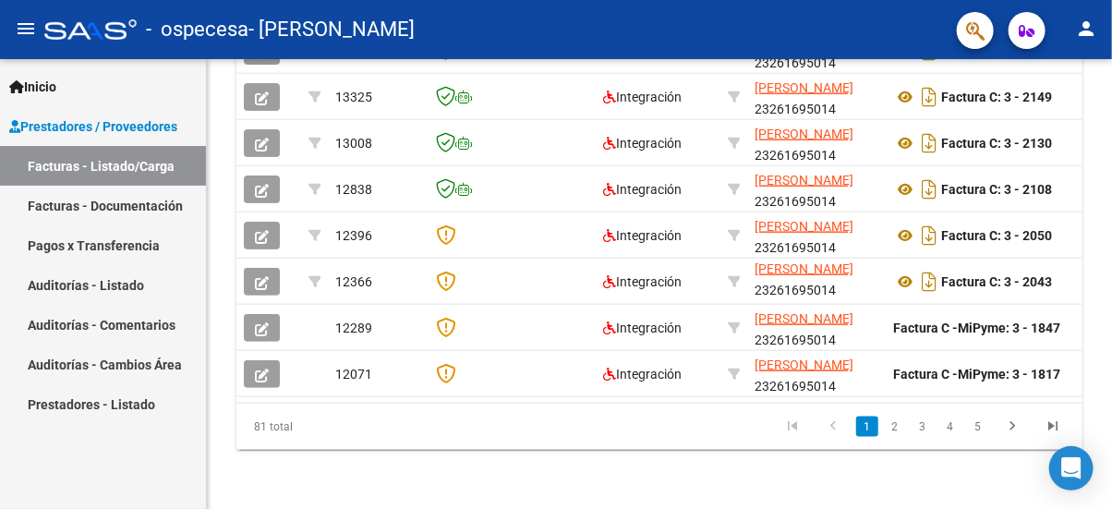
scroll to position [709, 0]
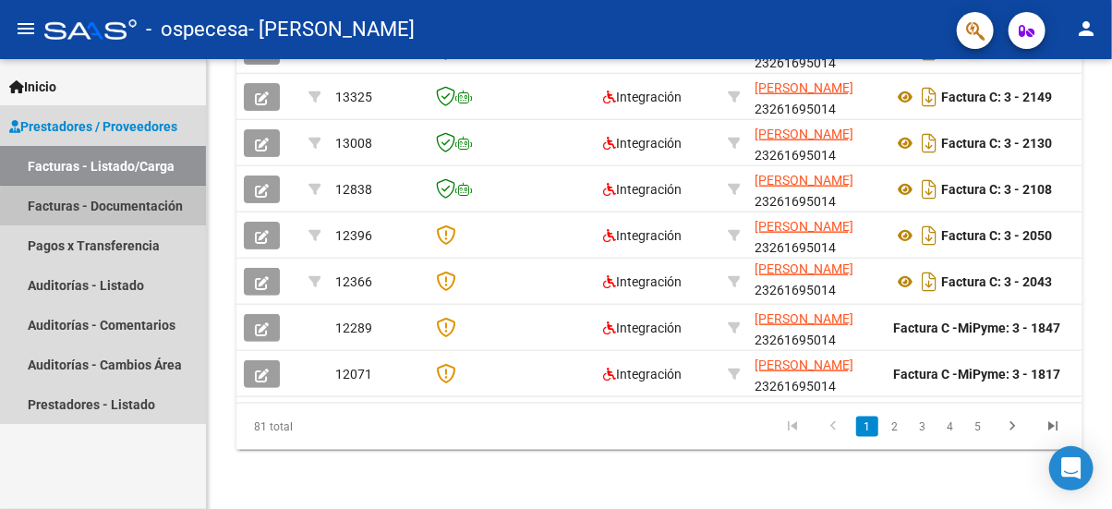
click at [125, 207] on link "Facturas - Documentación" at bounding box center [103, 206] width 206 height 40
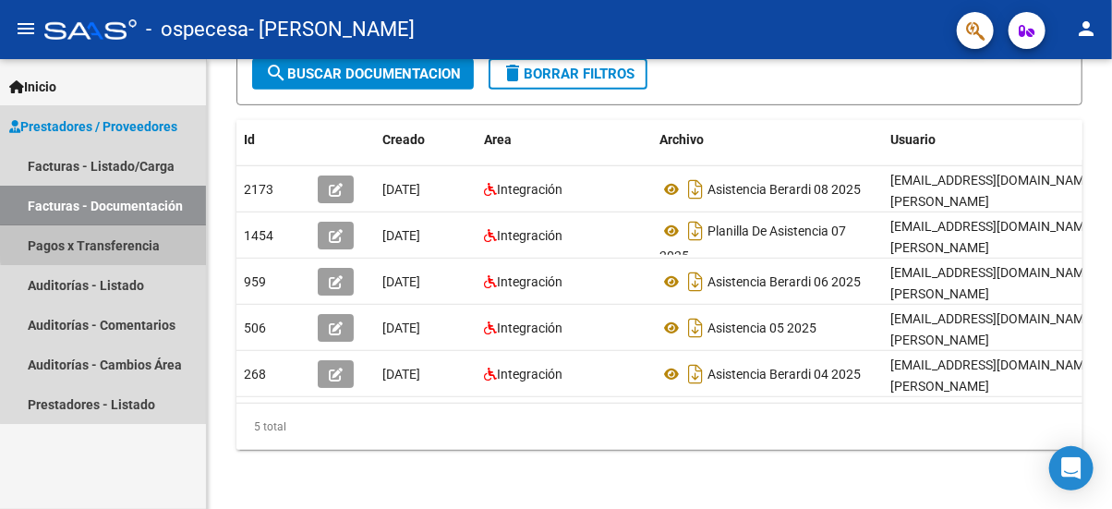
click at [127, 241] on link "Pagos x Transferencia" at bounding box center [103, 245] width 206 height 40
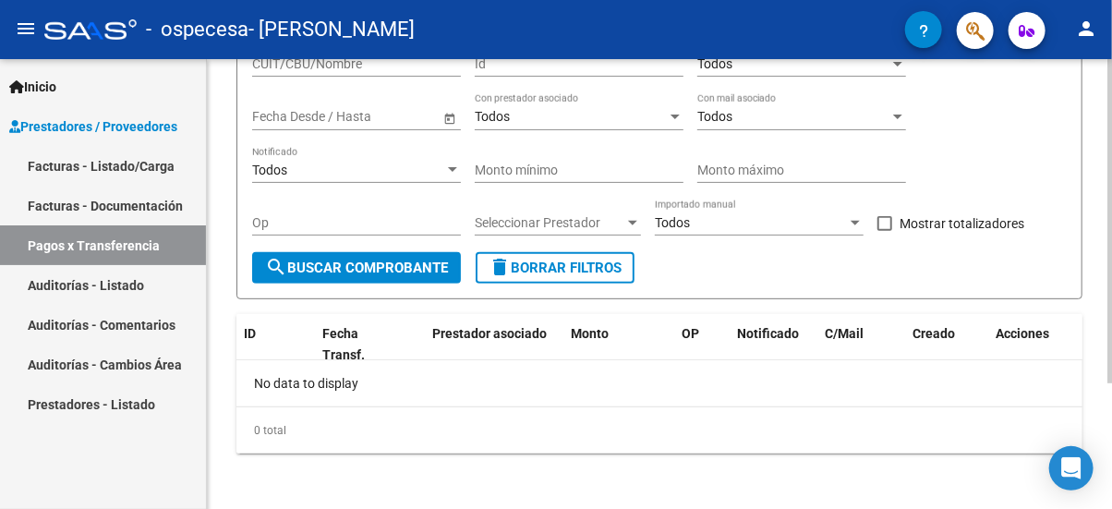
scroll to position [172, 0]
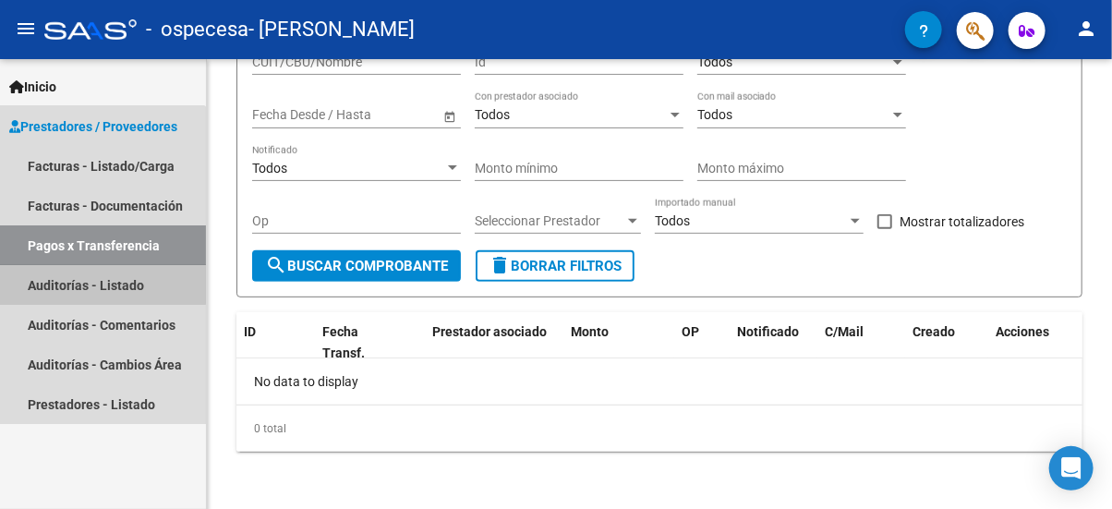
click at [85, 284] on link "Auditorías - Listado" at bounding box center [103, 285] width 206 height 40
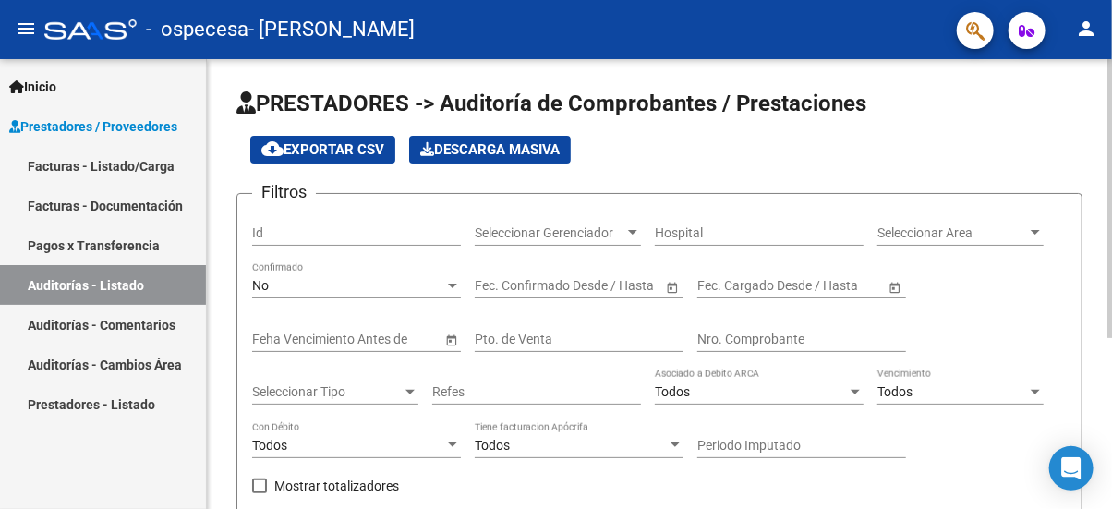
scroll to position [246, 0]
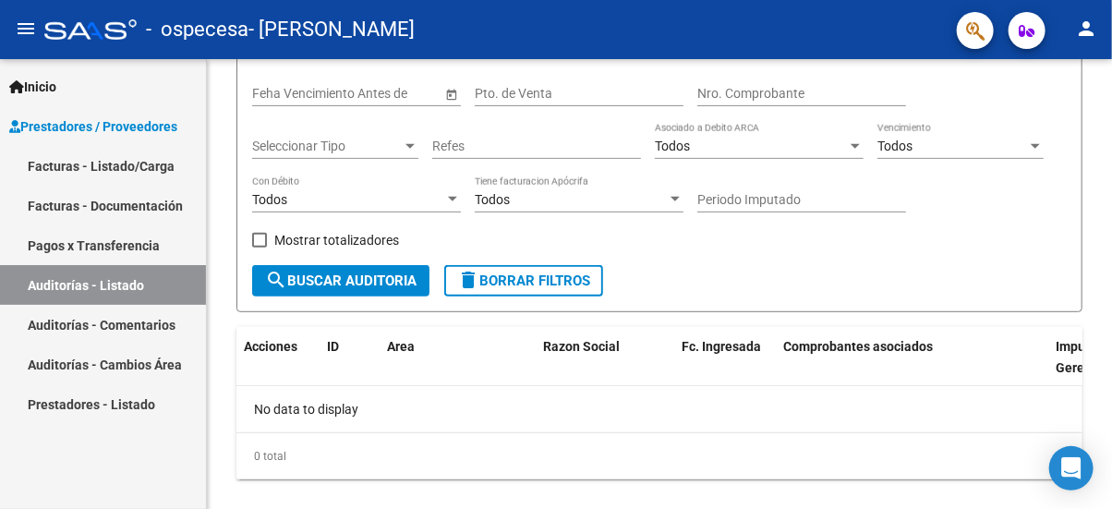
click at [44, 317] on link "Auditorías - Comentarios" at bounding box center [103, 325] width 206 height 40
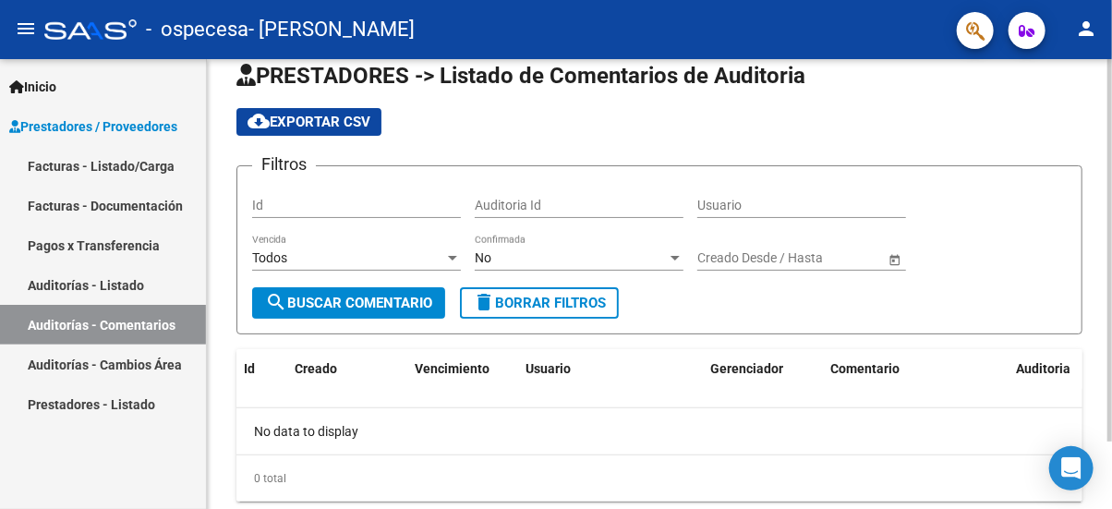
scroll to position [78, 0]
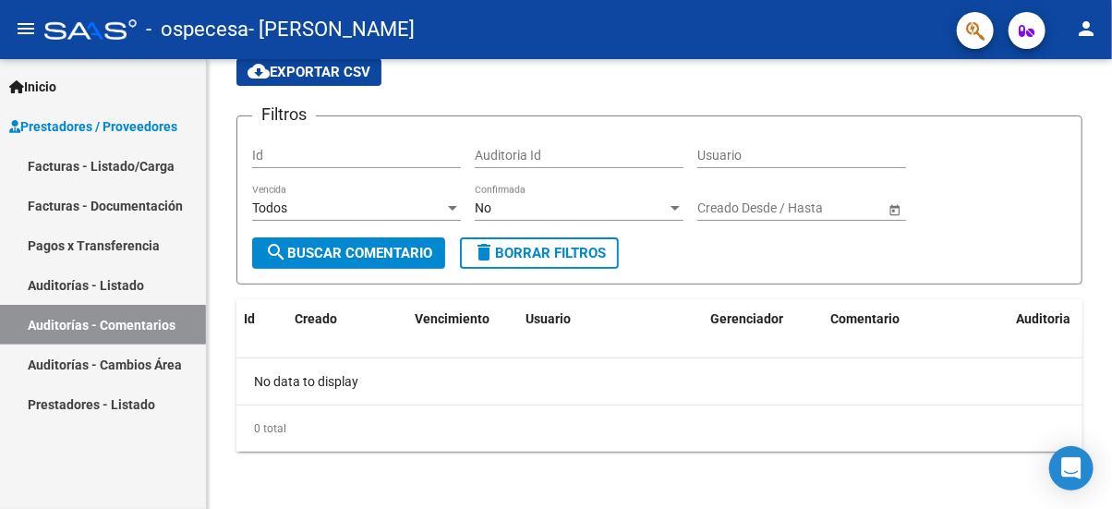
click at [114, 365] on link "Auditorías - Cambios Área" at bounding box center [103, 365] width 206 height 40
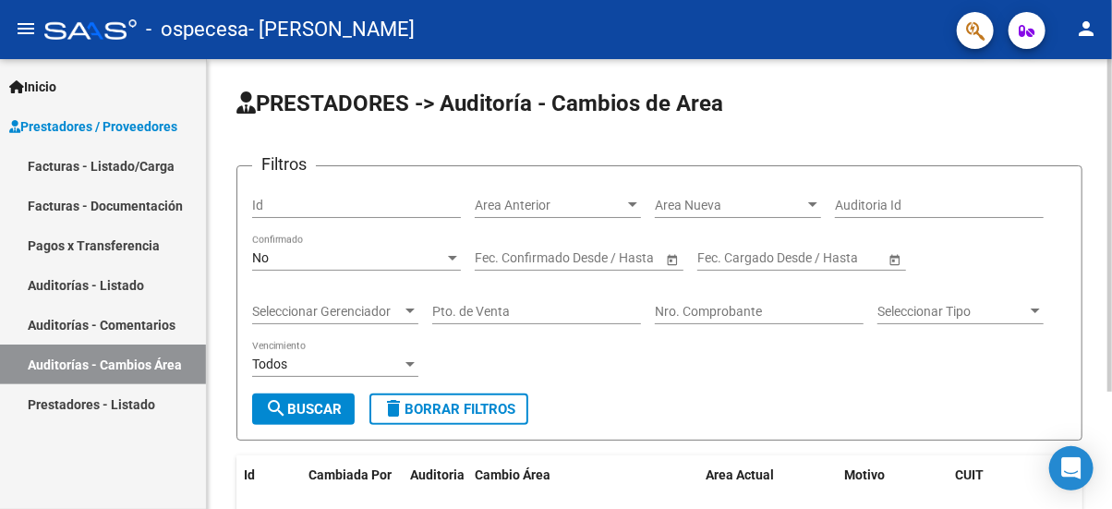
scroll to position [157, 0]
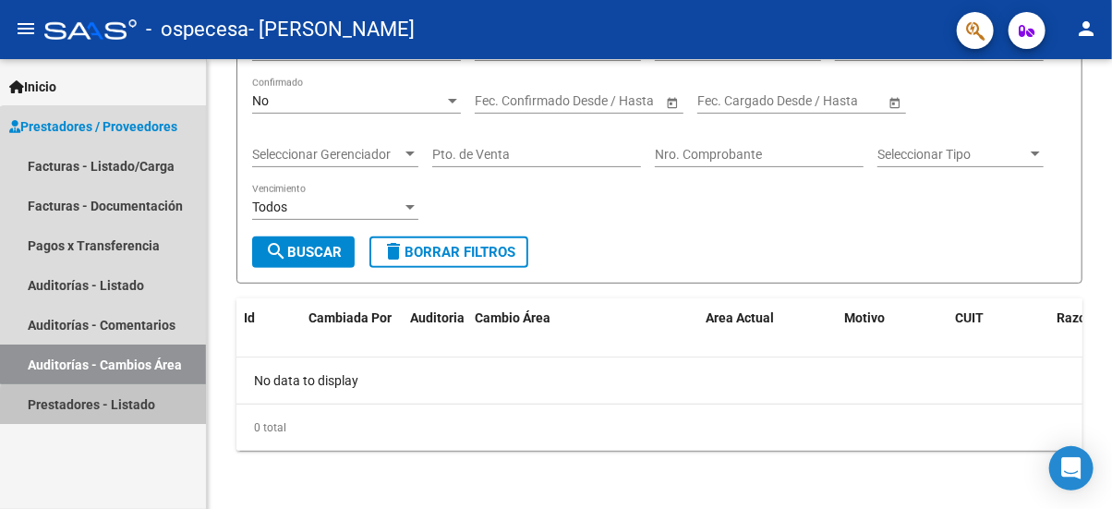
click at [140, 409] on link "Prestadores - Listado" at bounding box center [103, 404] width 206 height 40
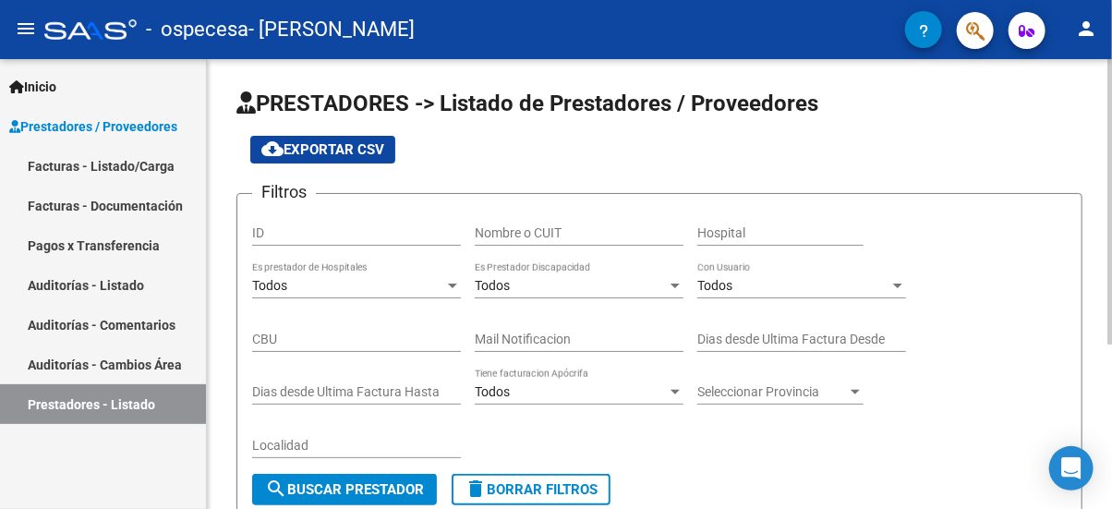
scroll to position [259, 0]
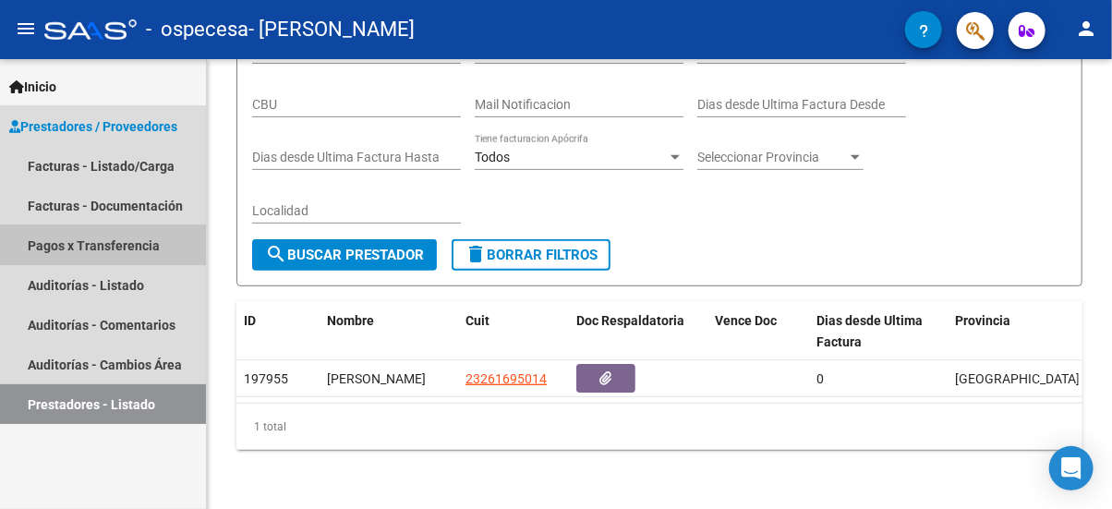
click at [70, 246] on link "Pagos x Transferencia" at bounding box center [103, 245] width 206 height 40
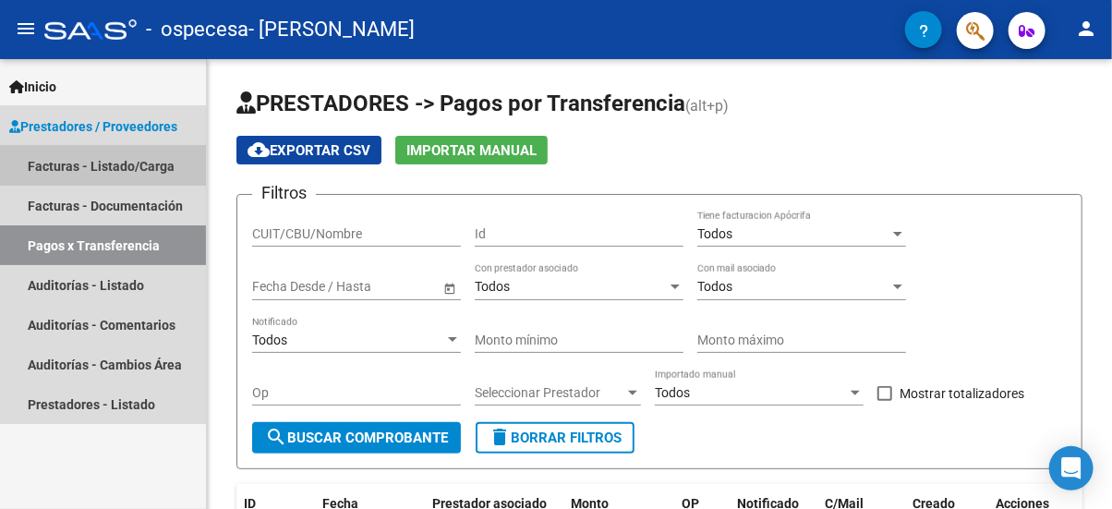
click at [76, 161] on link "Facturas - Listado/Carga" at bounding box center [103, 166] width 206 height 40
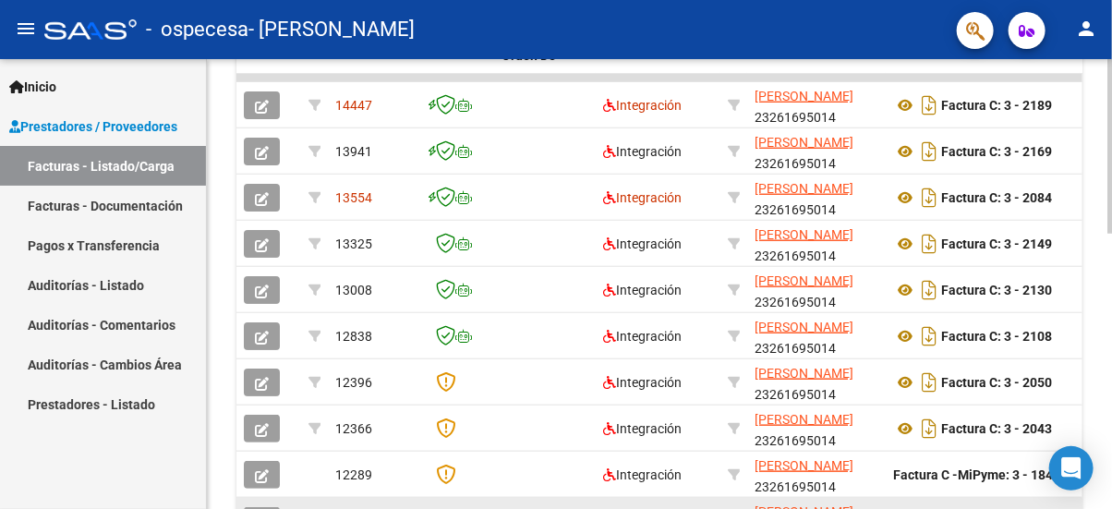
scroll to position [463, 0]
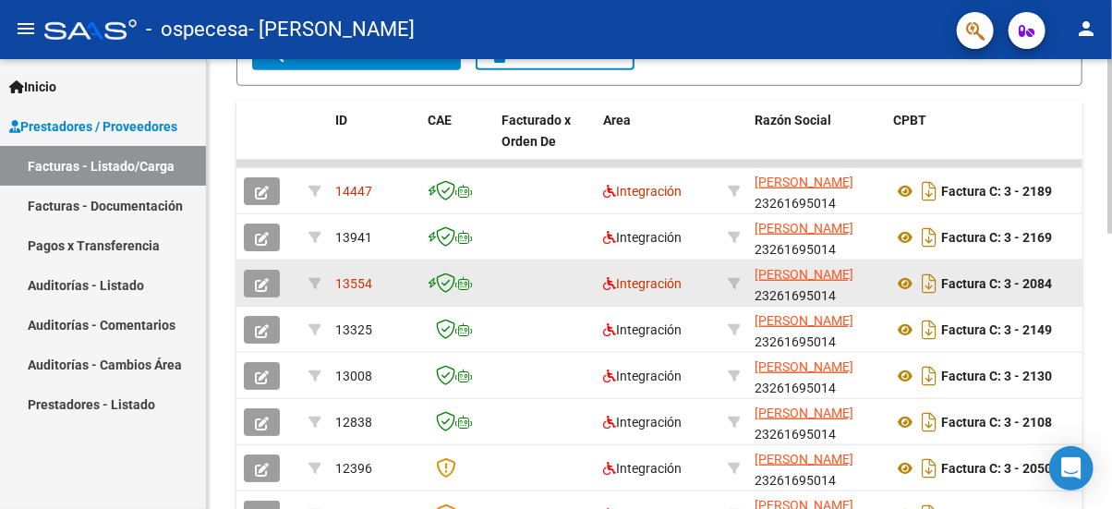
click at [337, 279] on span "13554" at bounding box center [353, 283] width 37 height 15
click at [351, 278] on span "13554" at bounding box center [353, 283] width 37 height 15
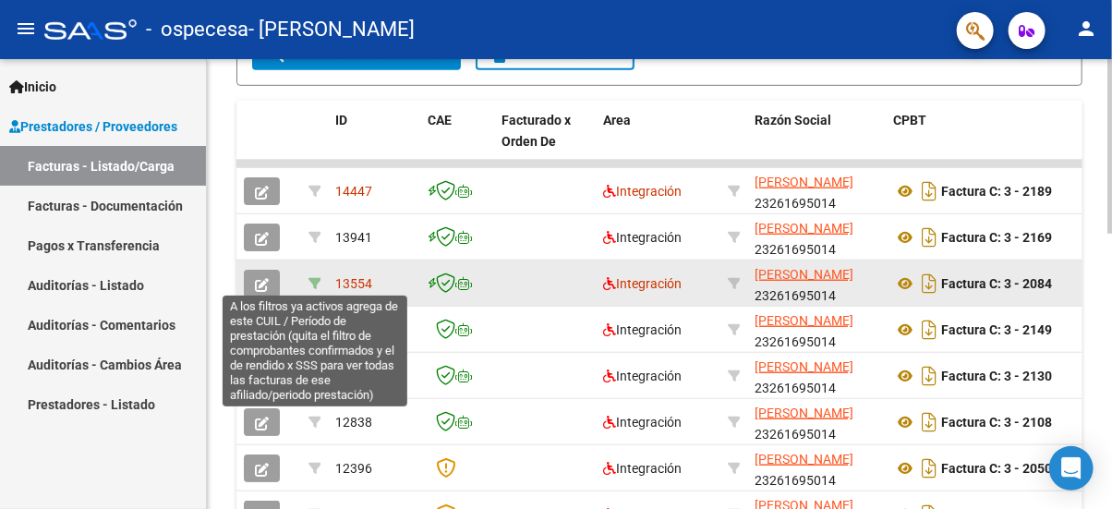
click at [316, 280] on icon at bounding box center [315, 283] width 13 height 13
type input "202503"
type input "20527215480"
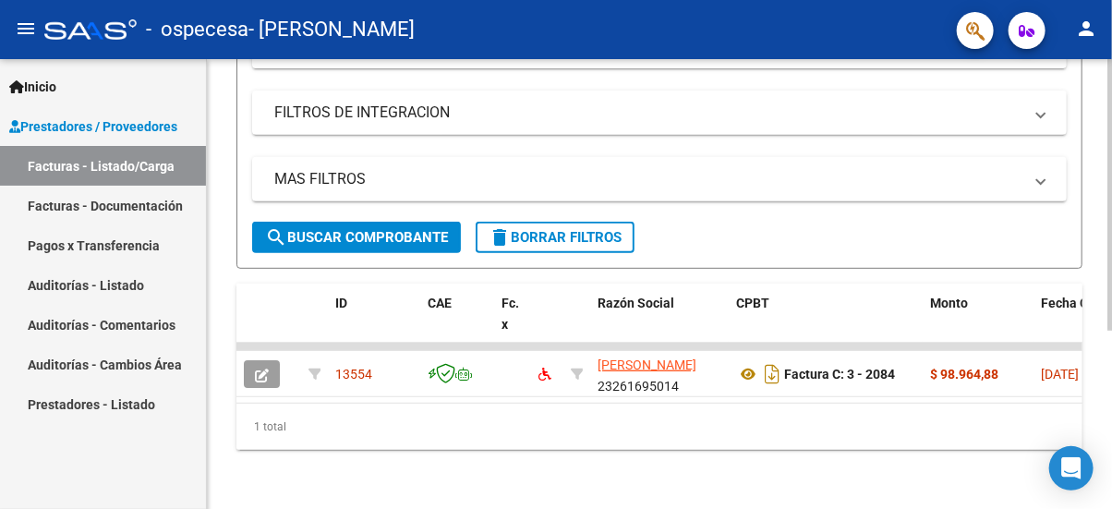
scroll to position [293, 0]
